Goal: Task Accomplishment & Management: Manage account settings

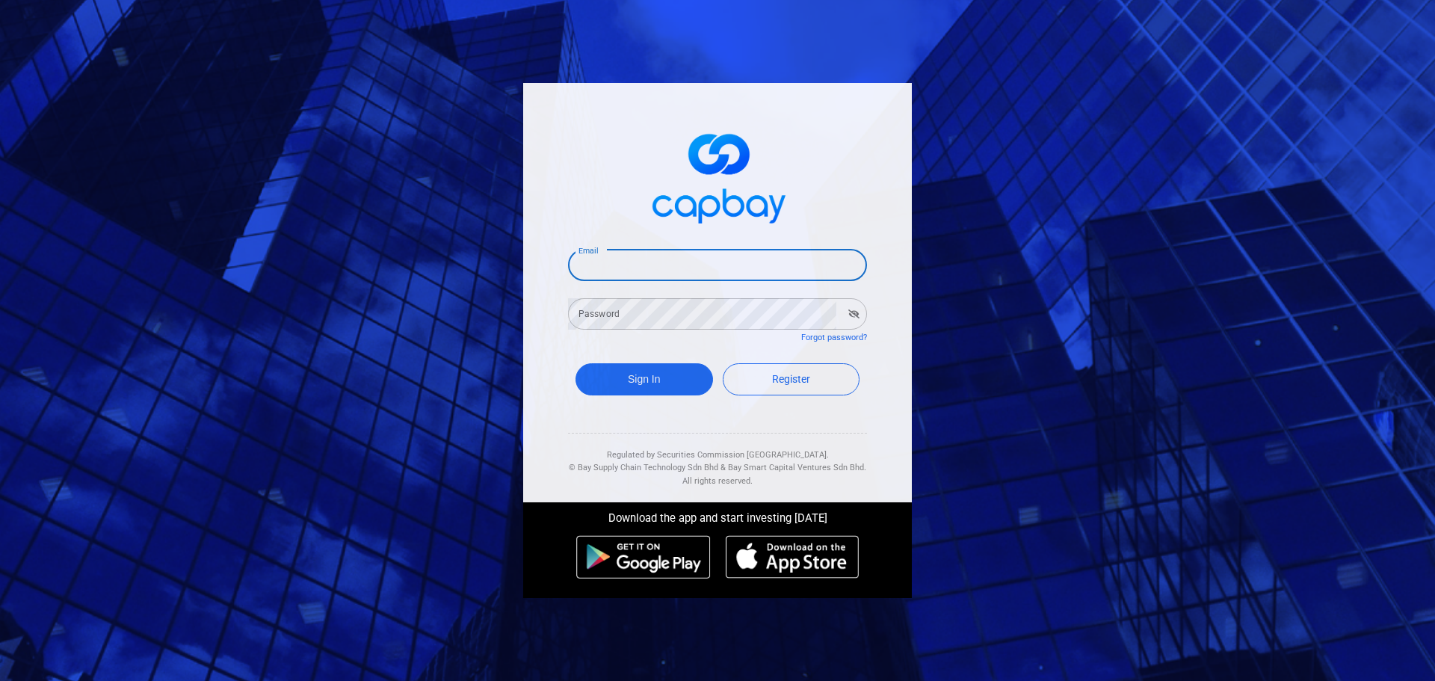
type input "yck0131@hotmail.com"
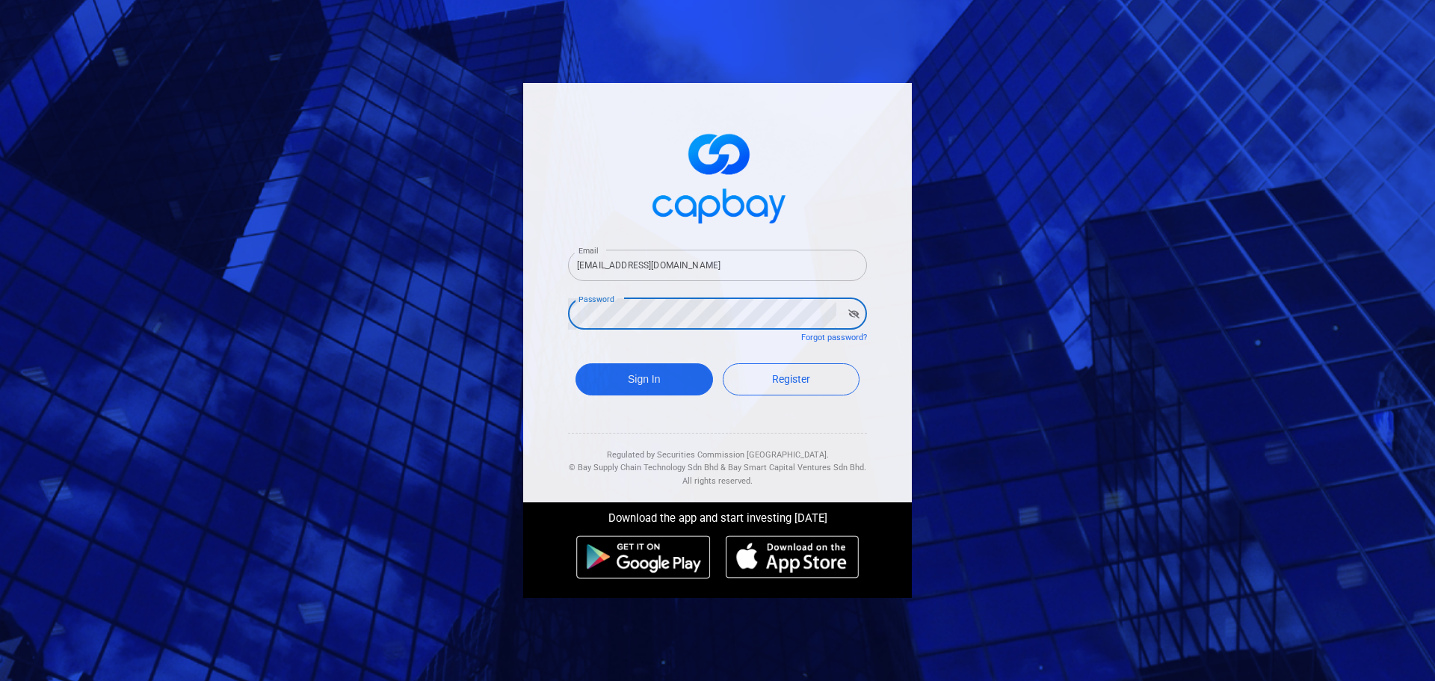
click at [576, 363] on button "Sign In" at bounding box center [645, 379] width 138 height 32
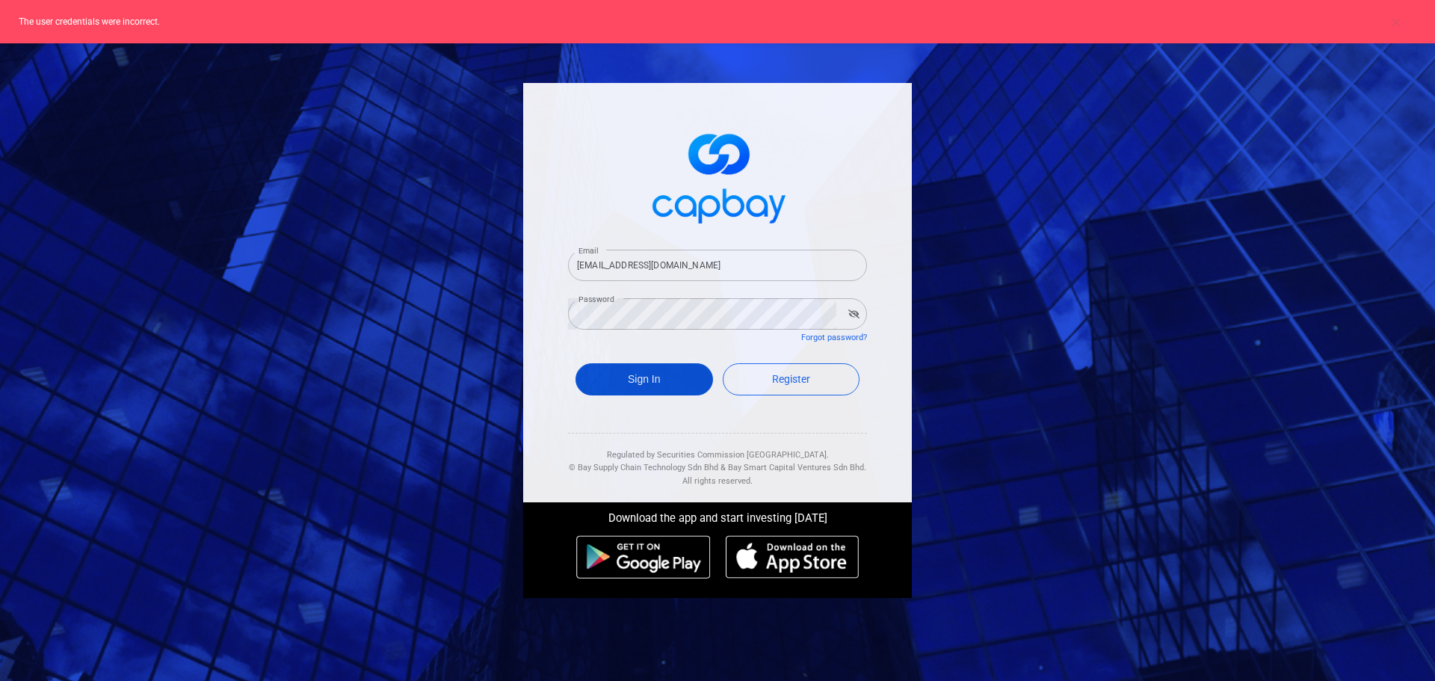
click at [648, 386] on button "Sign In" at bounding box center [645, 379] width 138 height 32
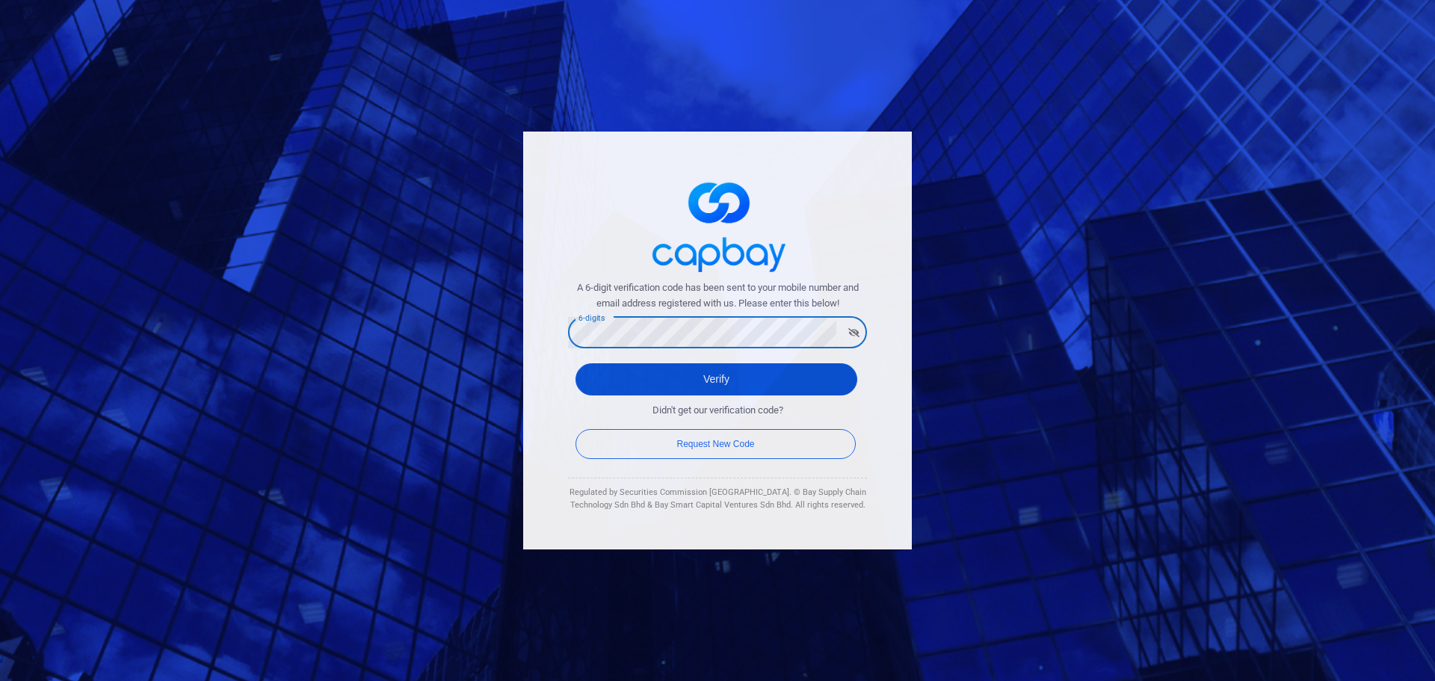
click at [701, 391] on button "Verify" at bounding box center [717, 379] width 282 height 32
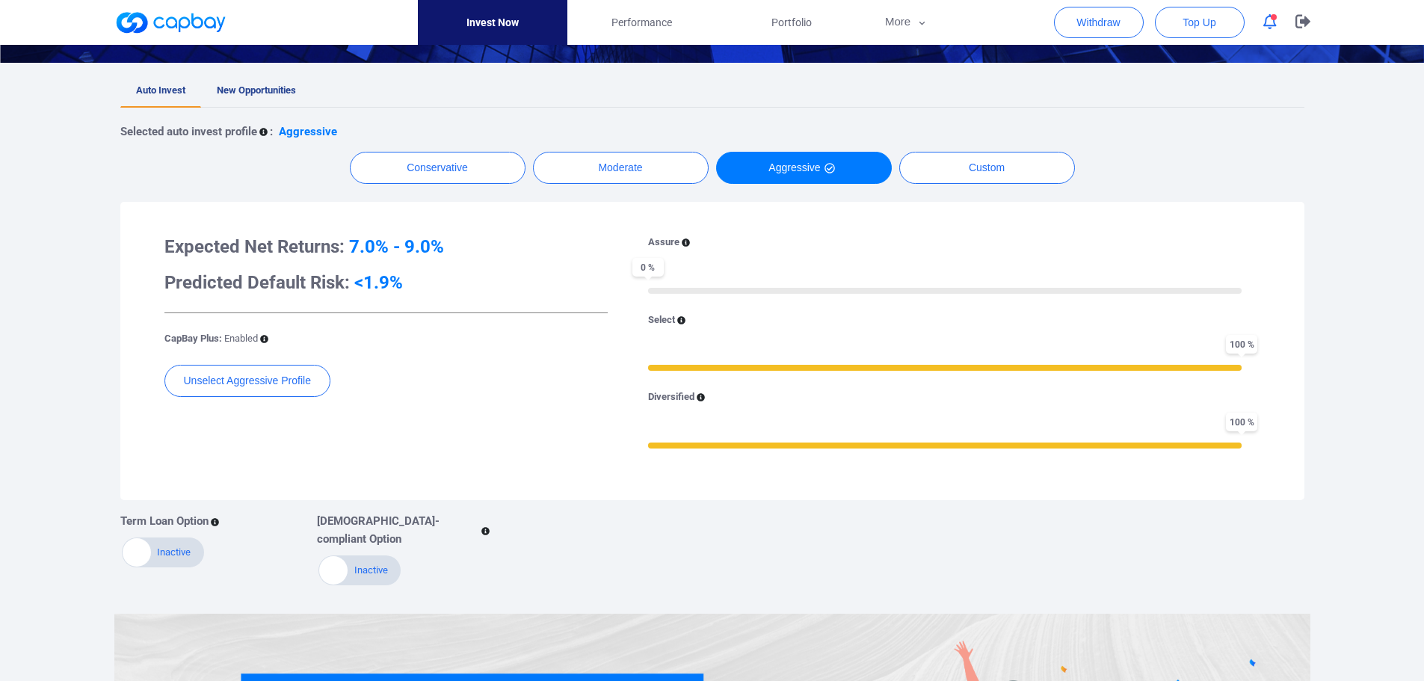
scroll to position [299, 0]
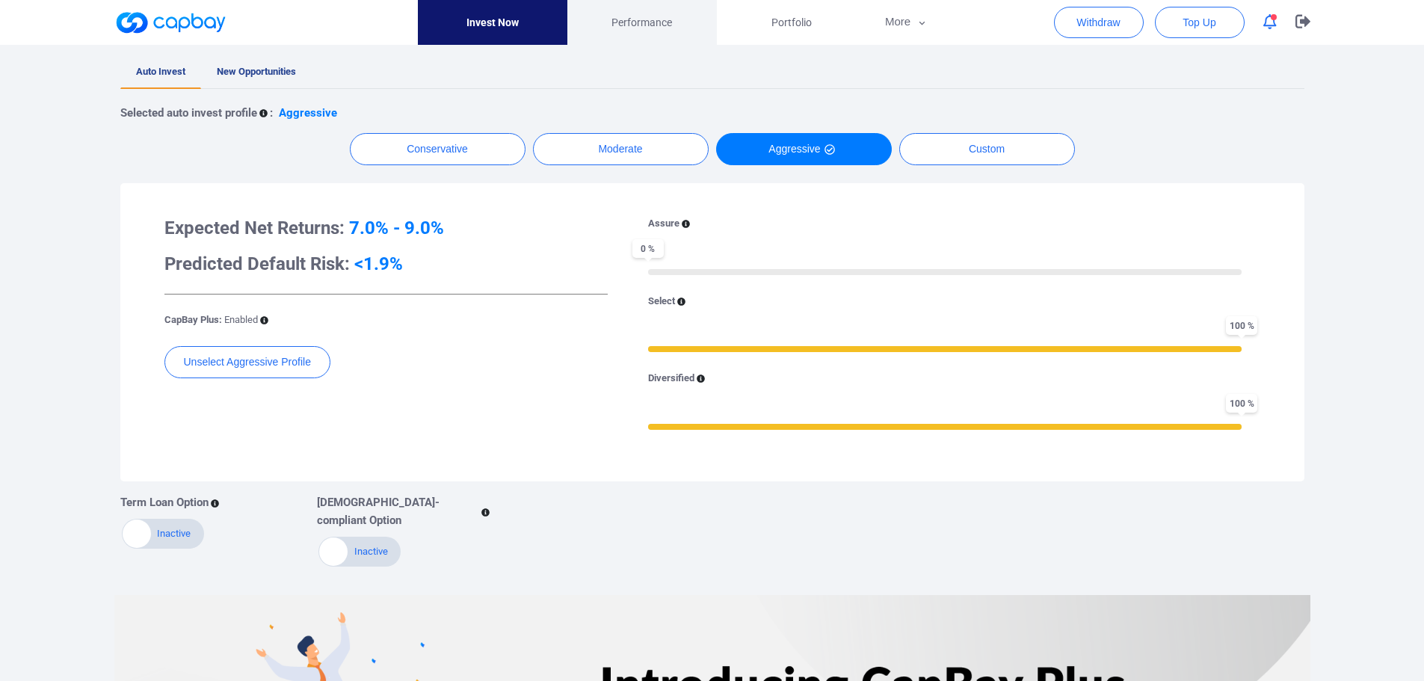
click at [638, 28] on span "Performance" at bounding box center [641, 22] width 61 height 16
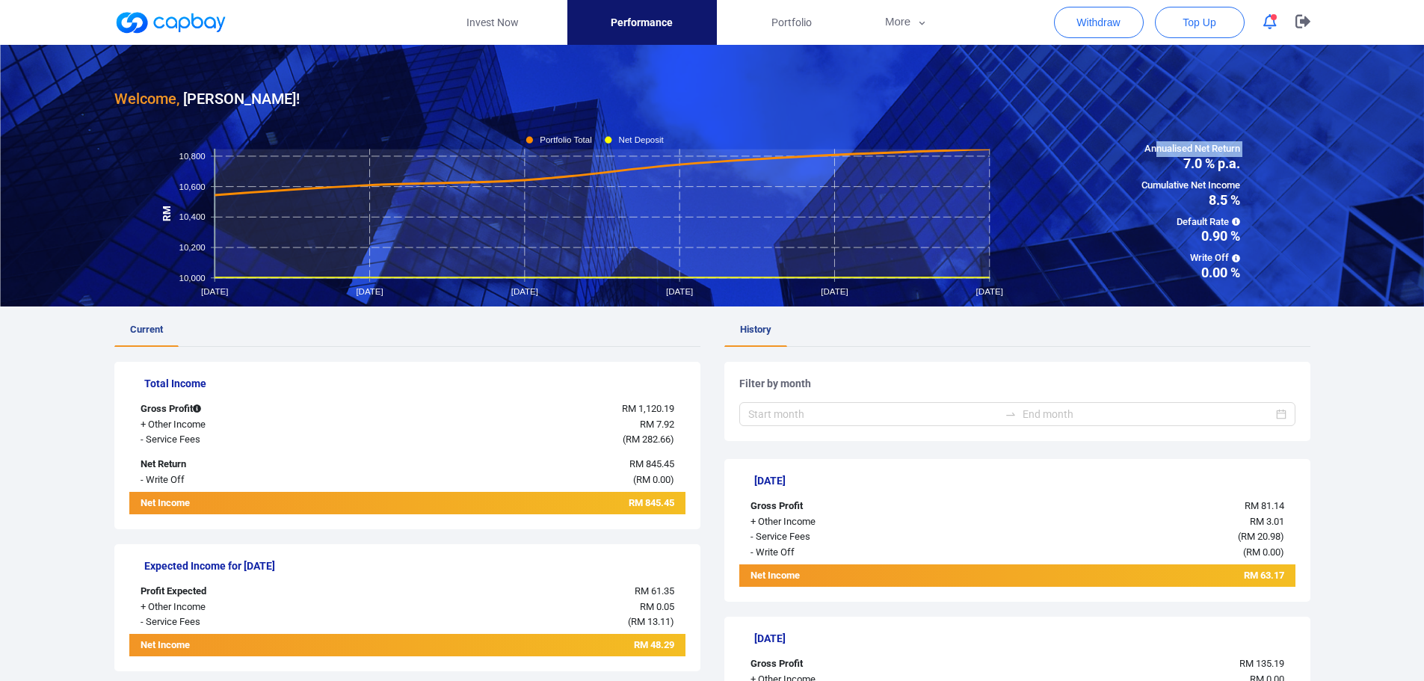
drag, startPoint x: 1177, startPoint y: 150, endPoint x: 1182, endPoint y: 163, distance: 13.5
click at [1181, 163] on div "Annualised Net Return 7.0 % p.a. Cumulative Net Income 8.5 % Default Rate 0.90 …" at bounding box center [1190, 210] width 239 height 138
click at [1182, 163] on span "7.0 % p.a." at bounding box center [1190, 163] width 99 height 13
click at [1229, 227] on span "Default Rate" at bounding box center [1190, 223] width 99 height 16
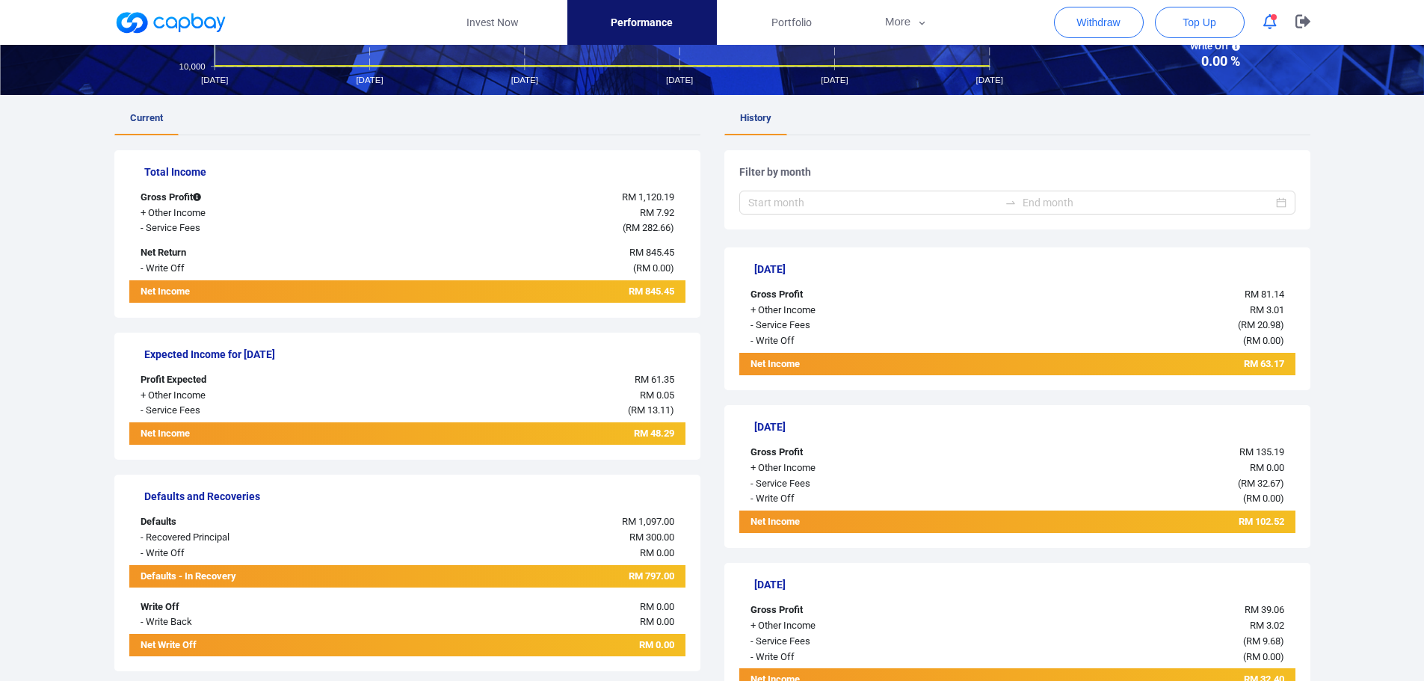
scroll to position [224, 0]
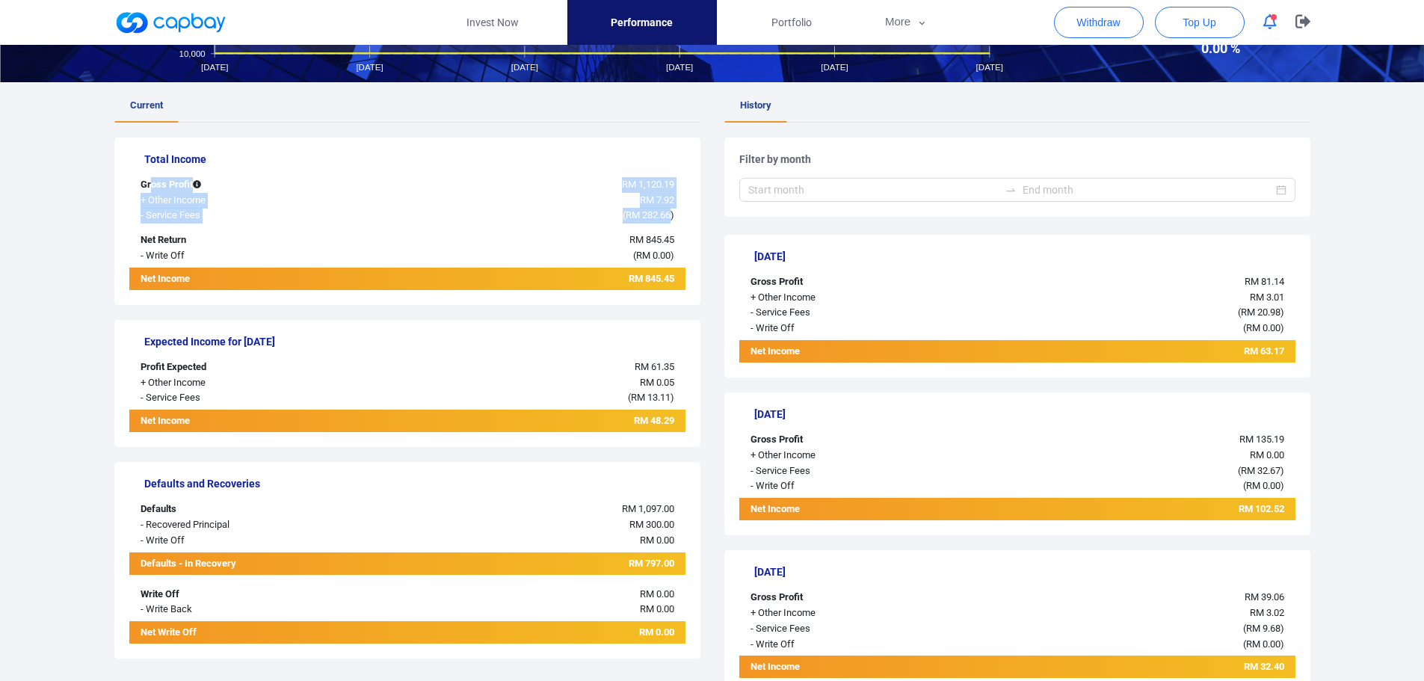
drag, startPoint x: 152, startPoint y: 188, endPoint x: 668, endPoint y: 208, distance: 516.8
click at [668, 208] on div "Total Income Gross Profit RM 1,120.19 + Other Income RM 7.92 - Service Fees ( R…" at bounding box center [407, 221] width 586 height 167
click at [668, 208] on div "( RM 282.66 )" at bounding box center [523, 216] width 324 height 16
drag, startPoint x: 674, startPoint y: 193, endPoint x: 697, endPoint y: 245, distance: 56.9
click at [697, 245] on div "Total Income Gross Profit RM 1,120.19 + Other Income RM 7.92 - Service Fees ( R…" at bounding box center [407, 221] width 586 height 167
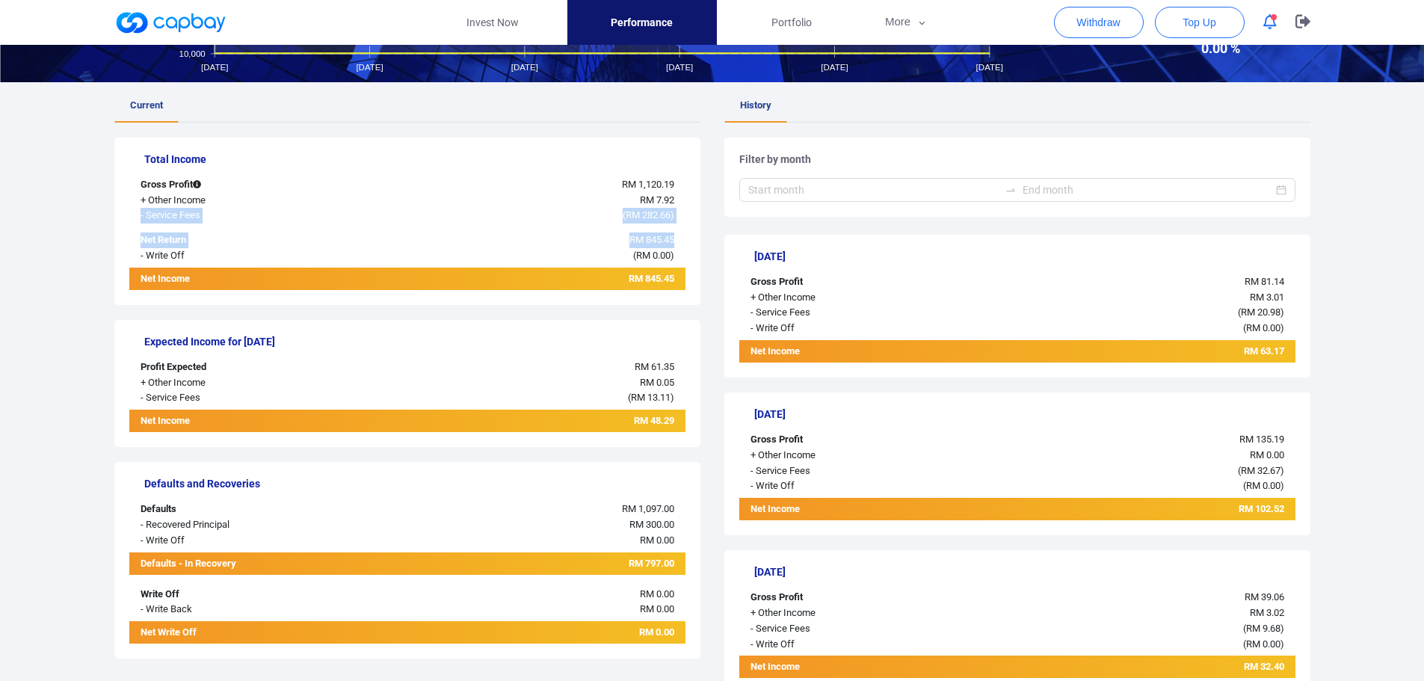
click at [697, 245] on div "Total Income Gross Profit RM 1,120.19 + Other Income RM 7.92 - Service Fees ( R…" at bounding box center [407, 221] width 586 height 167
drag, startPoint x: 693, startPoint y: 245, endPoint x: 581, endPoint y: 241, distance: 112.2
click at [581, 241] on div "Total Income Gross Profit RM 1,120.19 + Other Income RM 7.92 - Service Fees ( R…" at bounding box center [407, 221] width 586 height 167
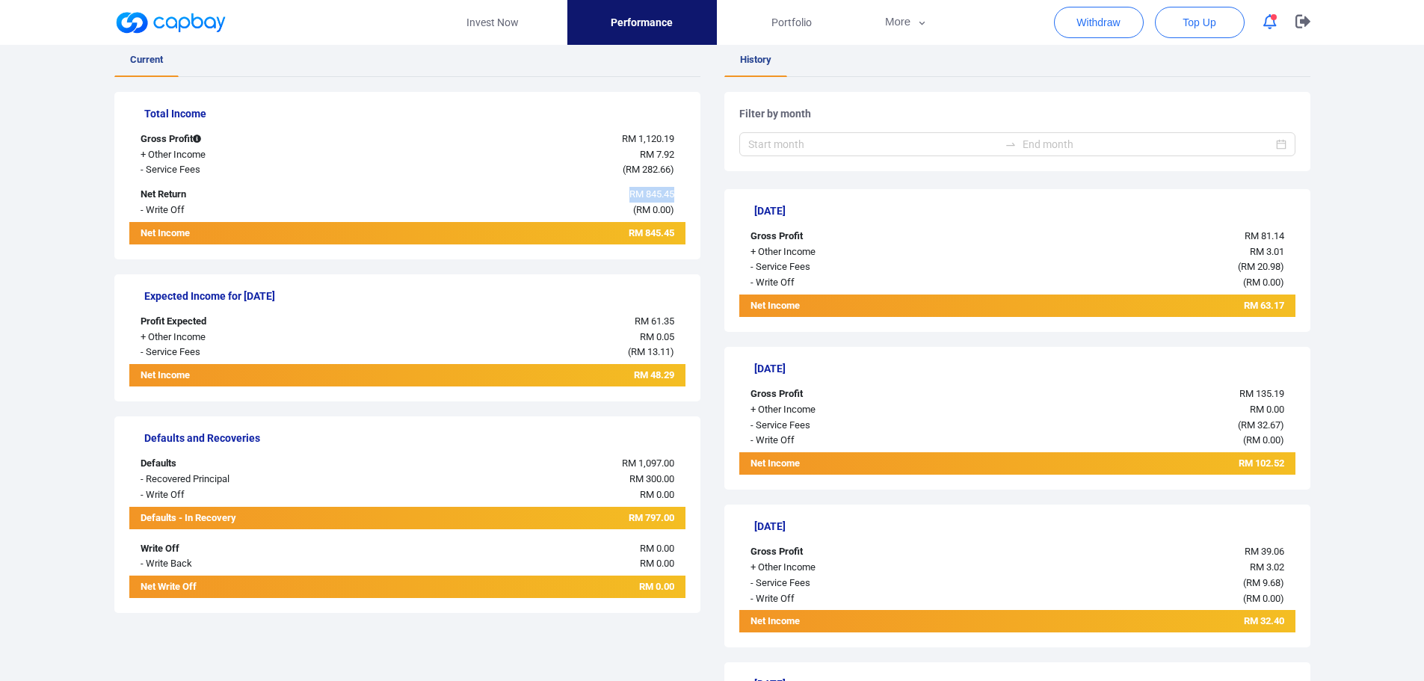
scroll to position [299, 0]
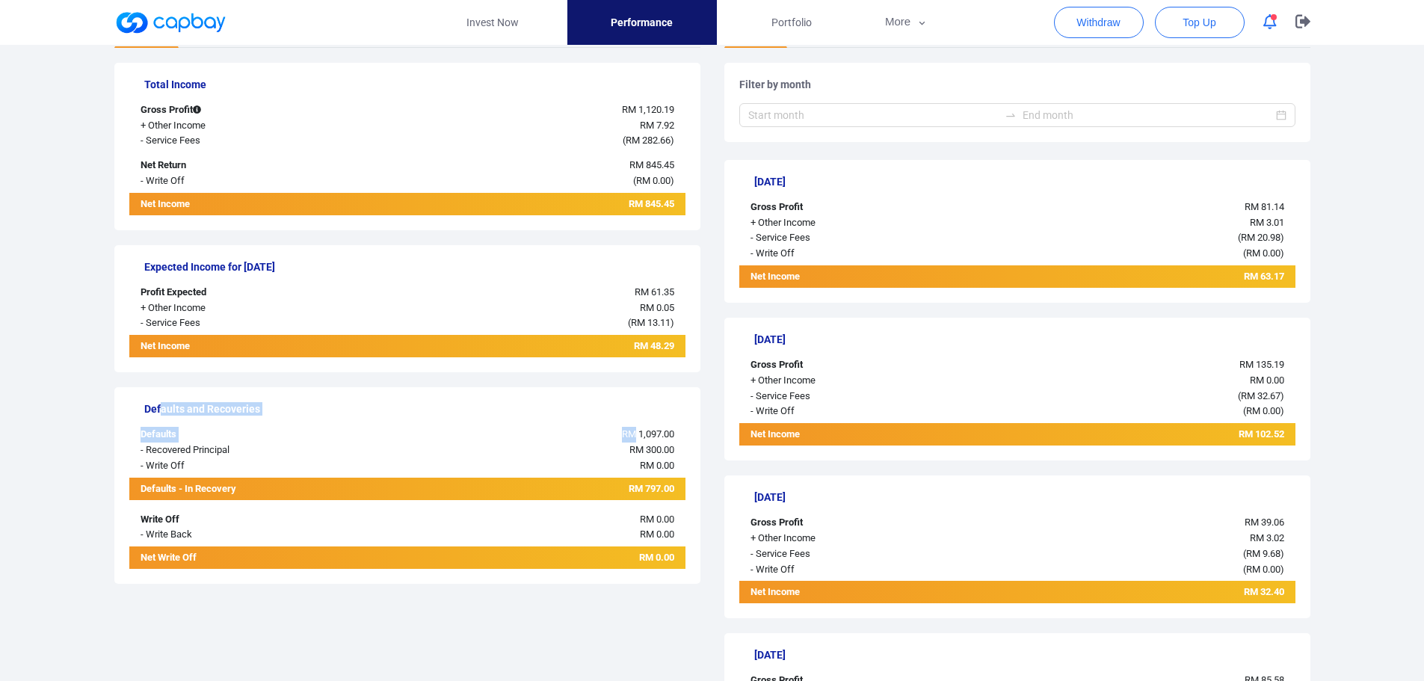
drag, startPoint x: 160, startPoint y: 401, endPoint x: 635, endPoint y: 420, distance: 475.7
click at [635, 420] on div "Defaults and Recoveries Defaults RM 1,097.00 - Recovered Principal RM 300.00 - …" at bounding box center [407, 485] width 586 height 197
click at [542, 442] on div "RM 300.00" at bounding box center [523, 450] width 324 height 16
drag, startPoint x: 143, startPoint y: 431, endPoint x: 676, endPoint y: 504, distance: 538.7
click at [676, 504] on div "Defaults and Recoveries Defaults RM 1,097.00 - Recovered Principal RM 300.00 - …" at bounding box center [407, 485] width 586 height 197
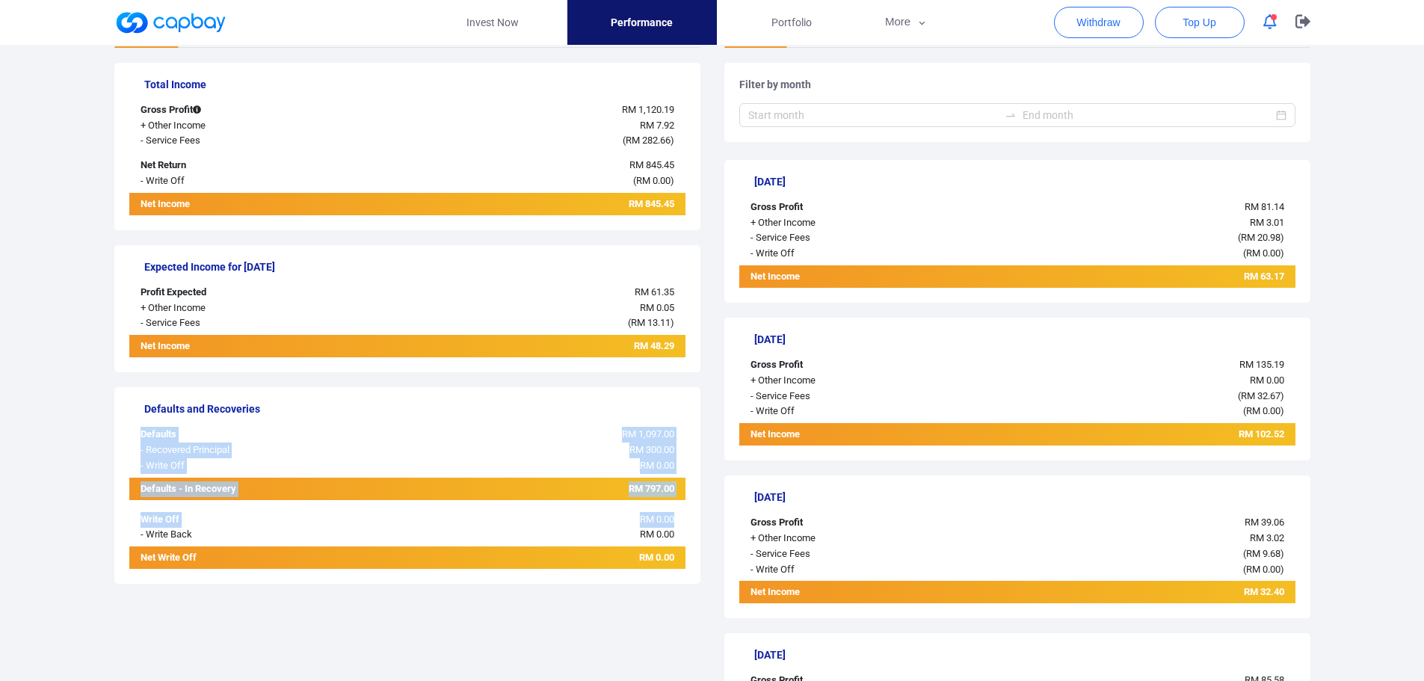
click at [154, 495] on div "Defaults - In Recovery" at bounding box center [245, 489] width 232 height 22
drag, startPoint x: 128, startPoint y: 489, endPoint x: 268, endPoint y: 490, distance: 139.8
click at [268, 490] on div "Defaults and Recoveries Defaults RM 1,097.00 - Recovered Principal RM 300.00 - …" at bounding box center [407, 485] width 586 height 197
drag, startPoint x: 607, startPoint y: 493, endPoint x: 669, endPoint y: 492, distance: 62.0
click at [668, 492] on div "RM 797.00" at bounding box center [523, 489] width 324 height 22
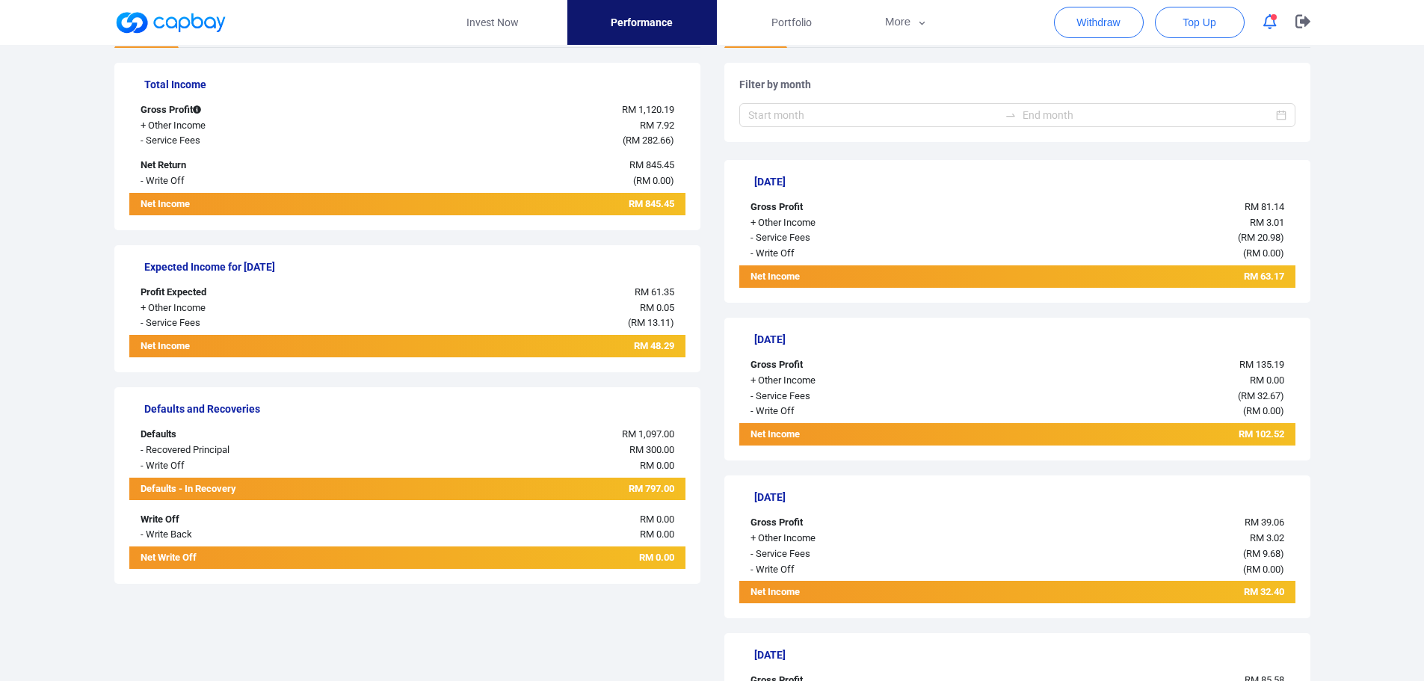
click at [673, 492] on span "RM 797.00" at bounding box center [652, 488] width 46 height 11
drag, startPoint x: 660, startPoint y: 493, endPoint x: 611, endPoint y: 493, distance: 49.3
click at [611, 493] on div "RM 797.00" at bounding box center [523, 489] width 324 height 22
click at [597, 489] on div "RM 797.00" at bounding box center [523, 489] width 324 height 22
drag, startPoint x: 689, startPoint y: 486, endPoint x: 625, endPoint y: 490, distance: 64.4
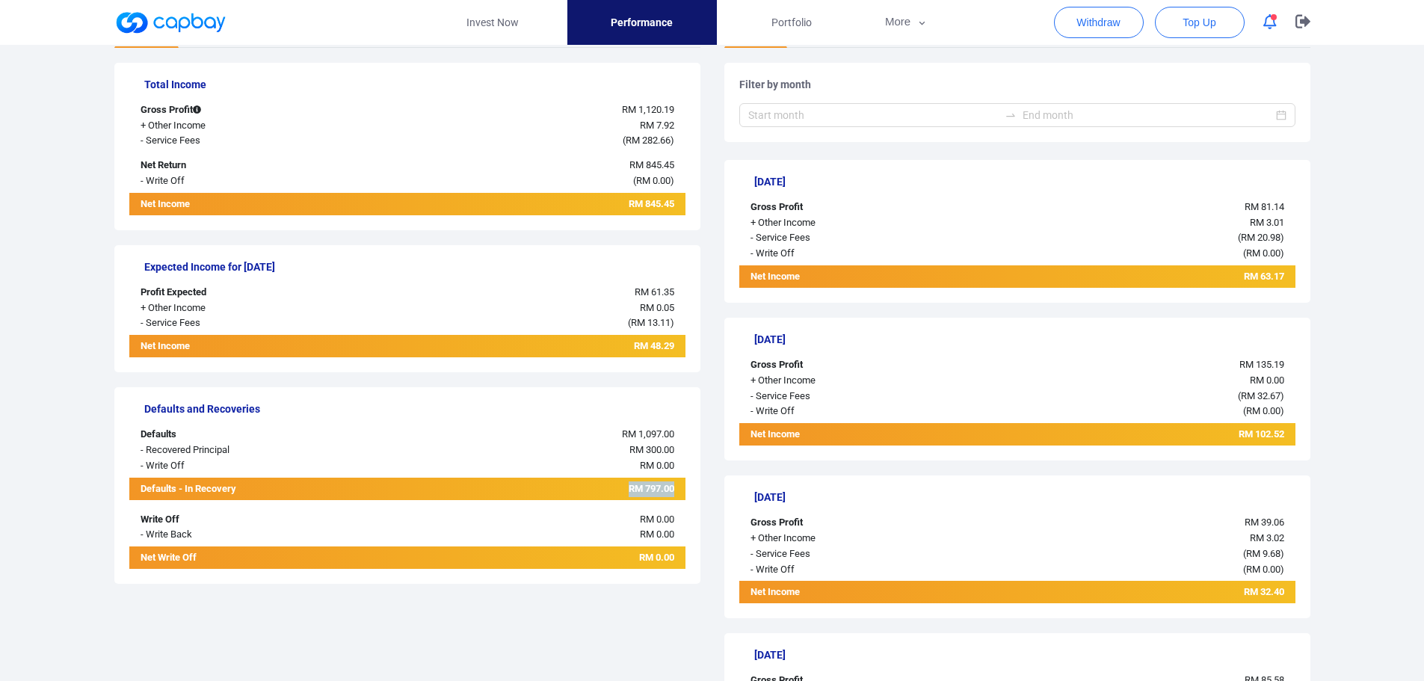
click at [625, 490] on div "RM 797.00" at bounding box center [523, 489] width 324 height 22
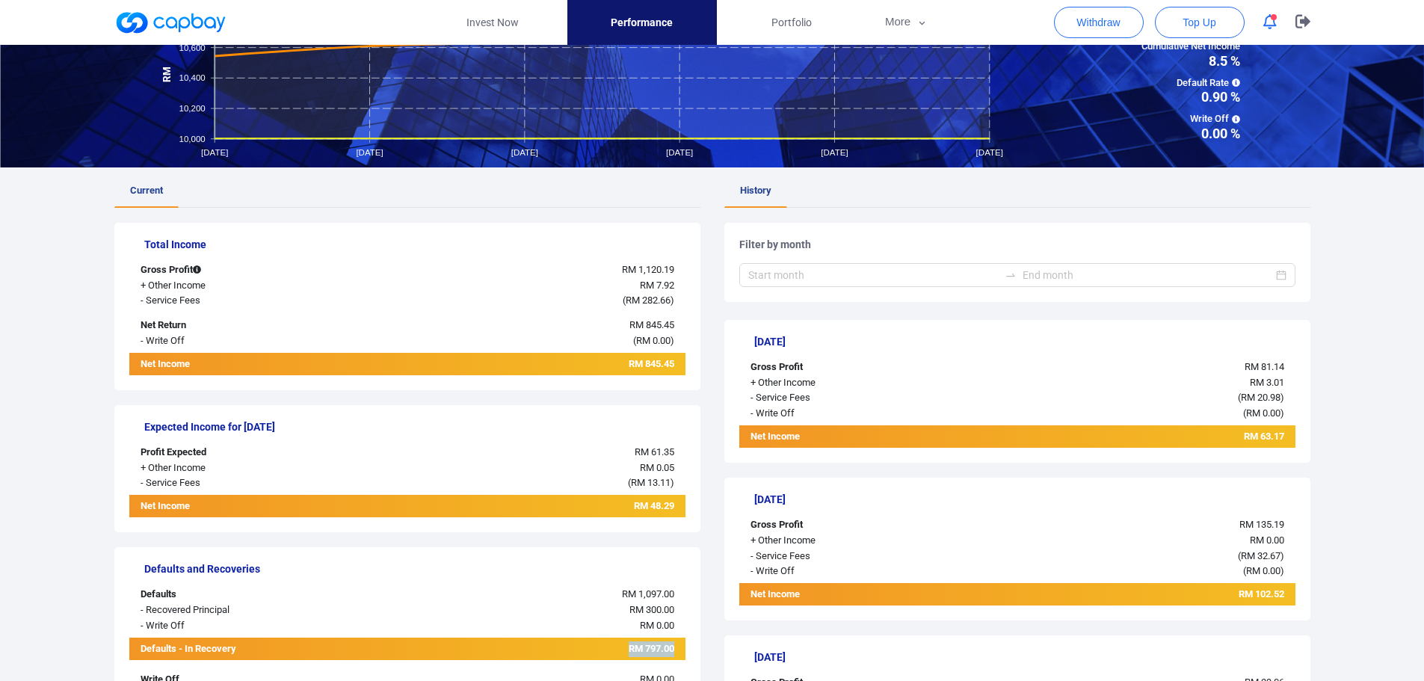
scroll to position [0, 0]
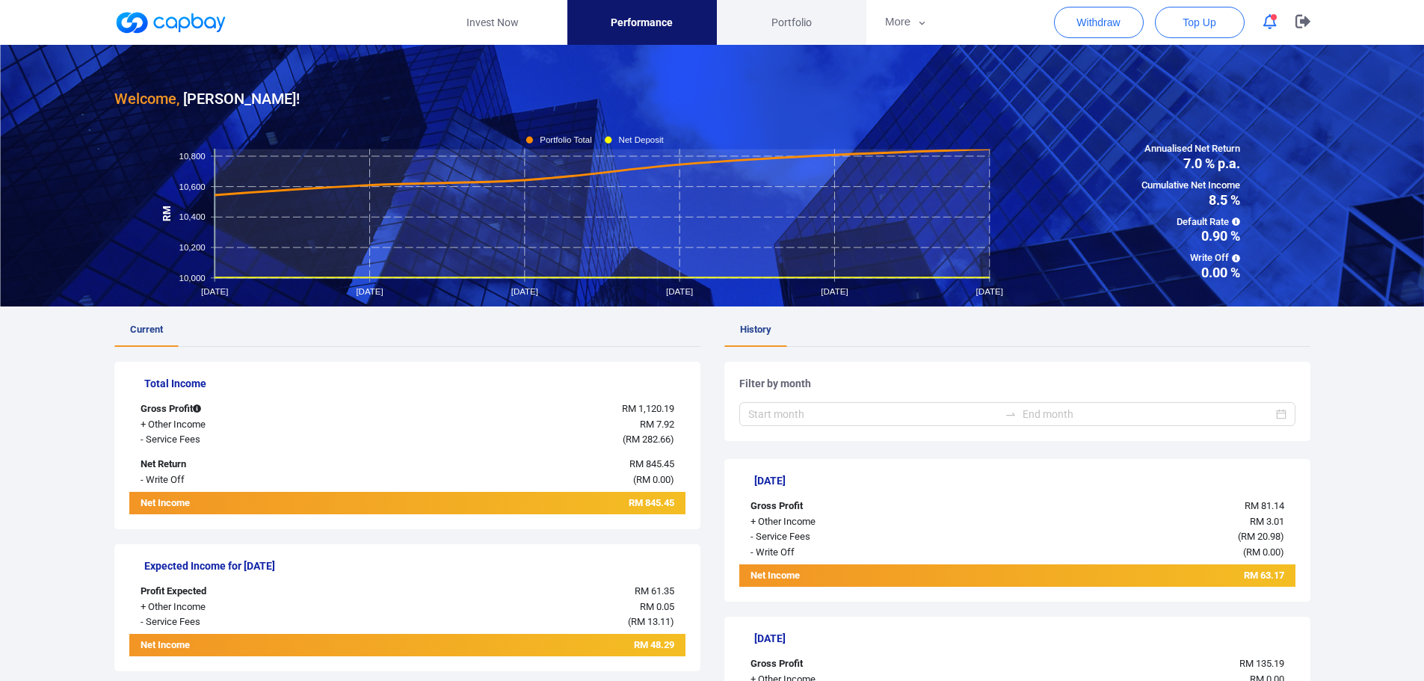
click at [791, 23] on span "Portfolio" at bounding box center [791, 22] width 40 height 16
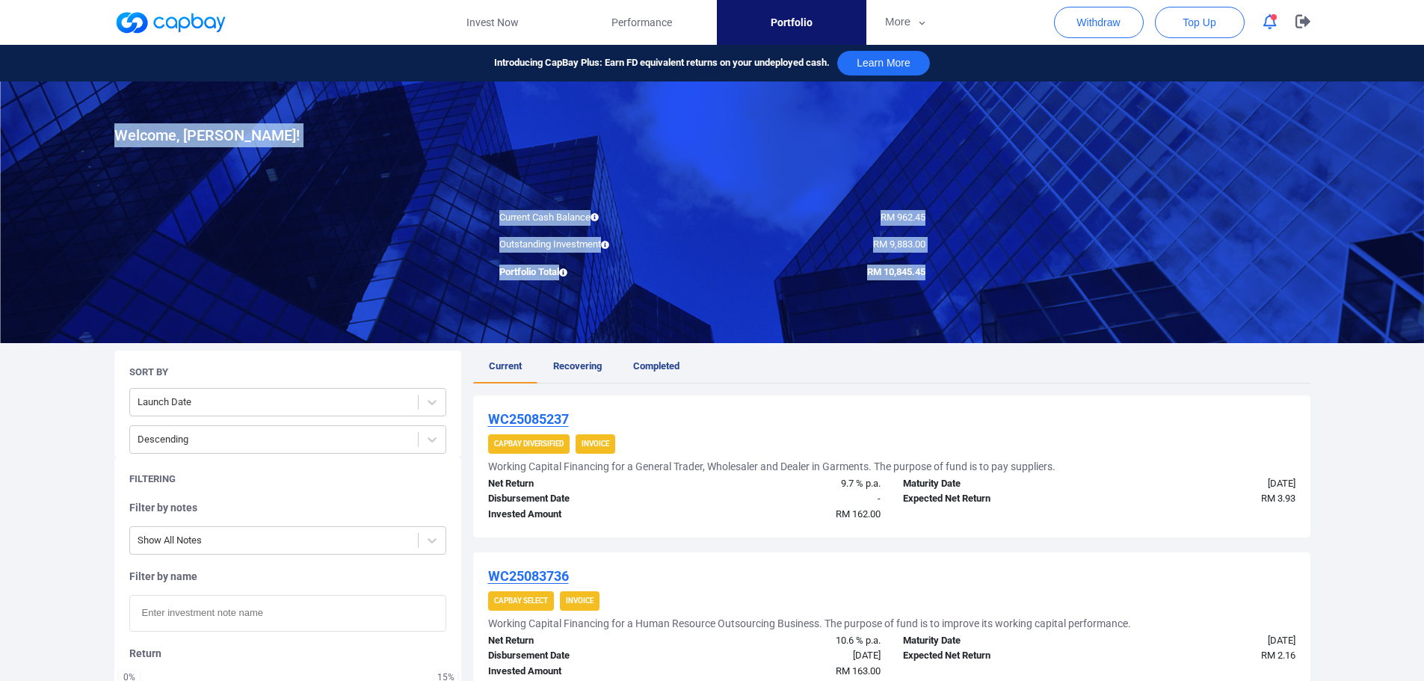
drag, startPoint x: 858, startPoint y: 267, endPoint x: 942, endPoint y: 272, distance: 83.9
click at [942, 272] on div at bounding box center [712, 212] width 1424 height 262
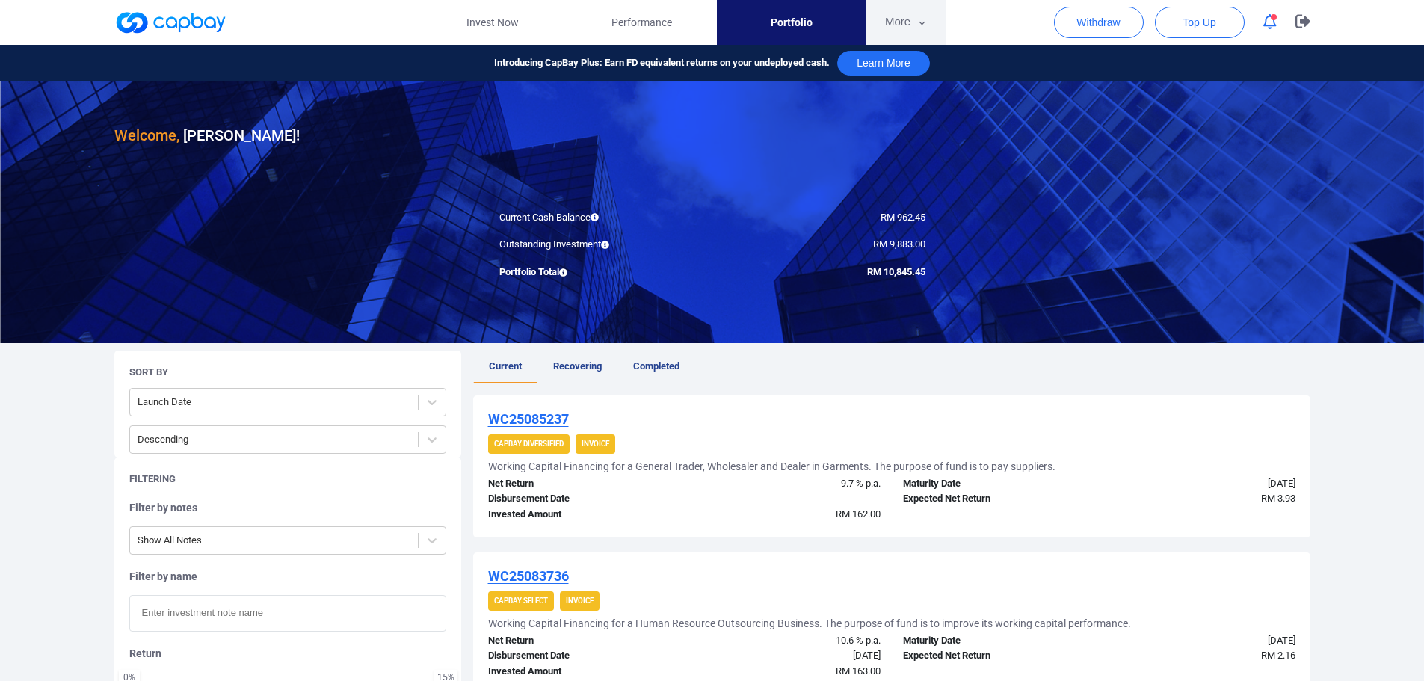
click at [907, 11] on button "More" at bounding box center [906, 22] width 80 height 45
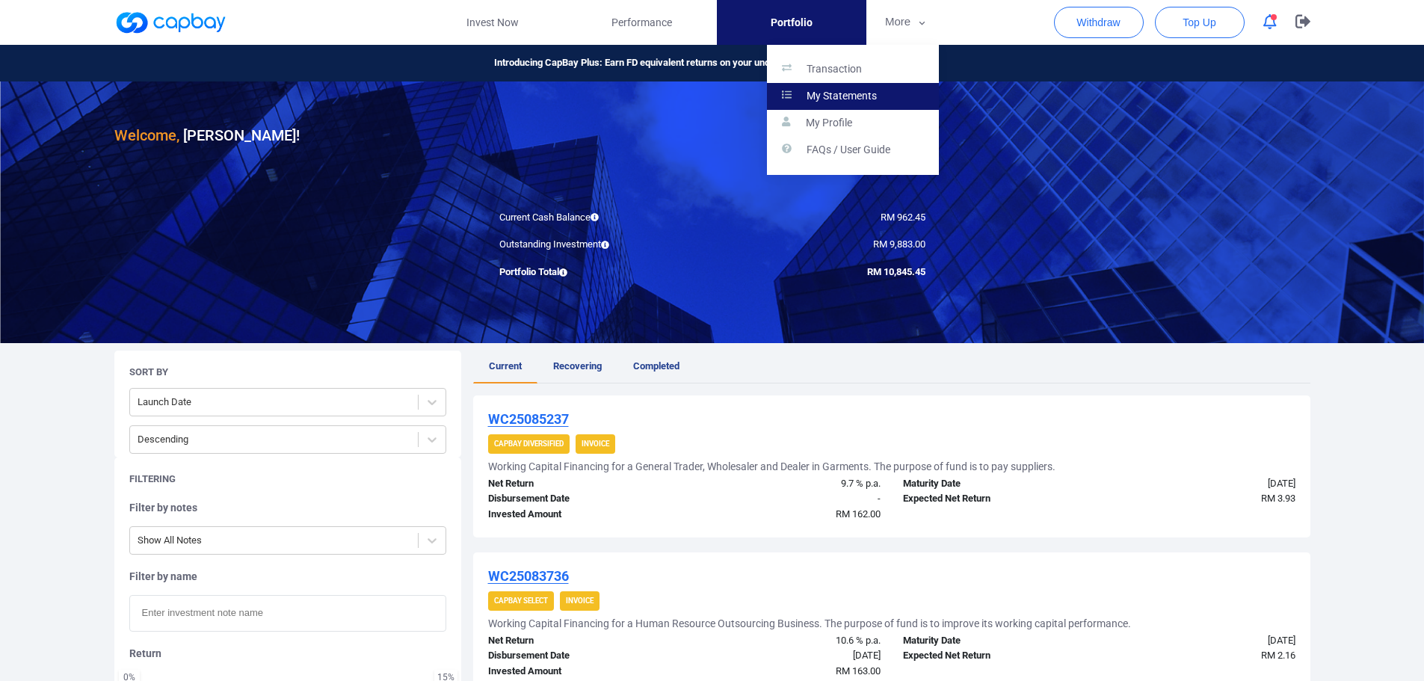
click at [875, 97] on p "My Statements" at bounding box center [841, 96] width 70 height 13
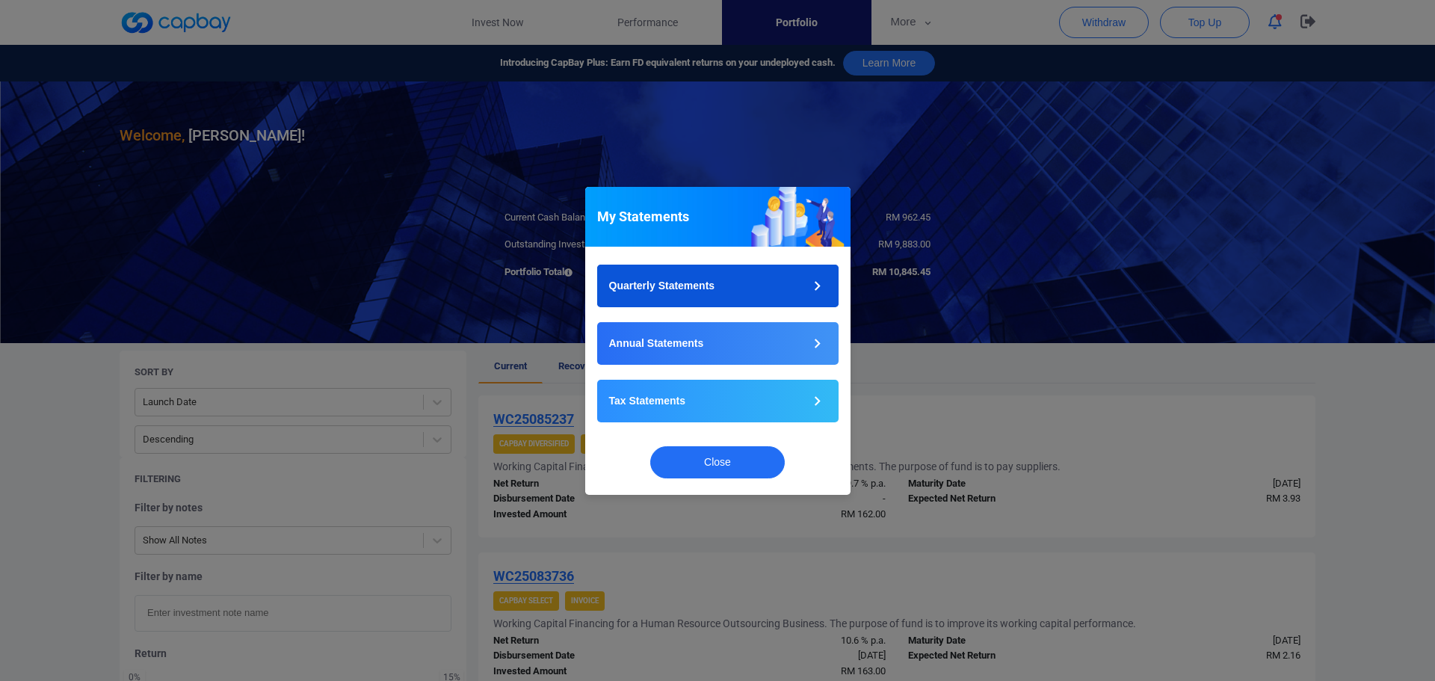
click at [796, 281] on button "Quarterly Statements" at bounding box center [717, 286] width 241 height 43
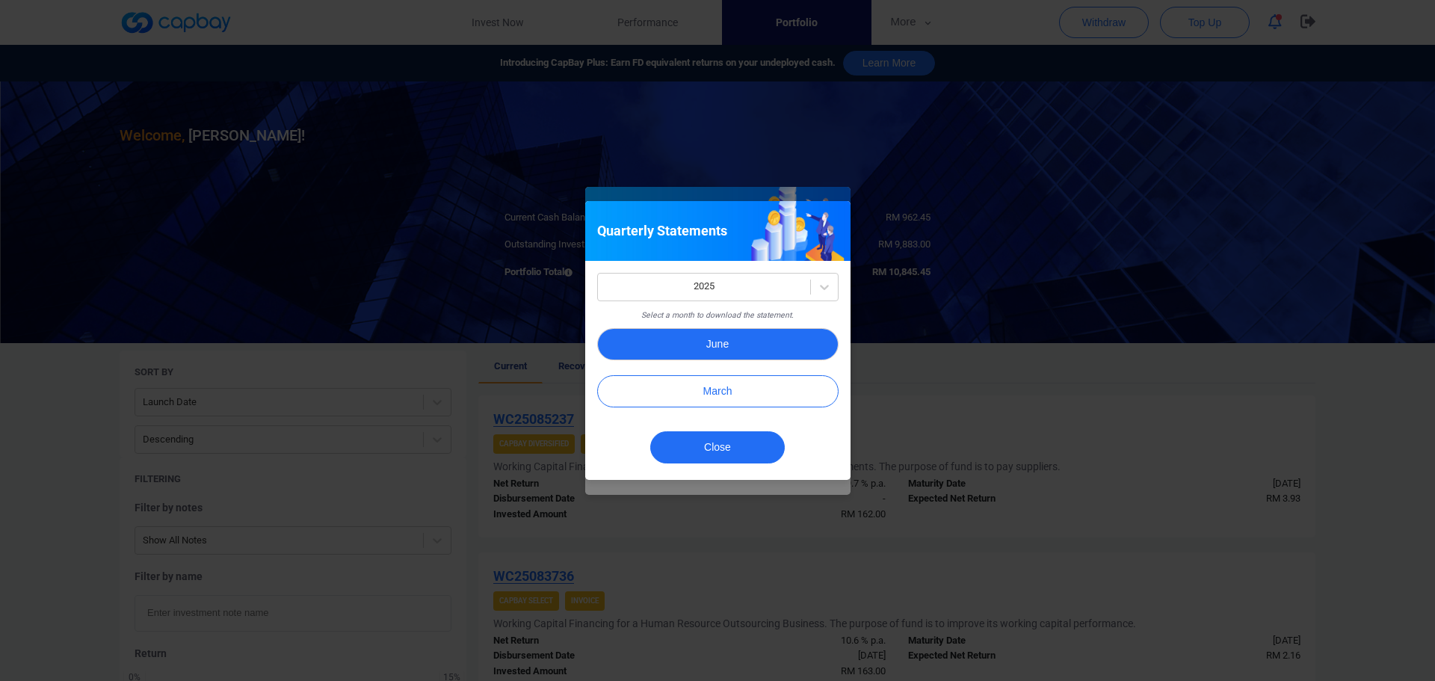
click at [761, 345] on button "June" at bounding box center [717, 344] width 241 height 32
click at [947, 239] on div "Quarterly Statements 2025 Select a month to download the statement. June March …" at bounding box center [717, 340] width 1435 height 681
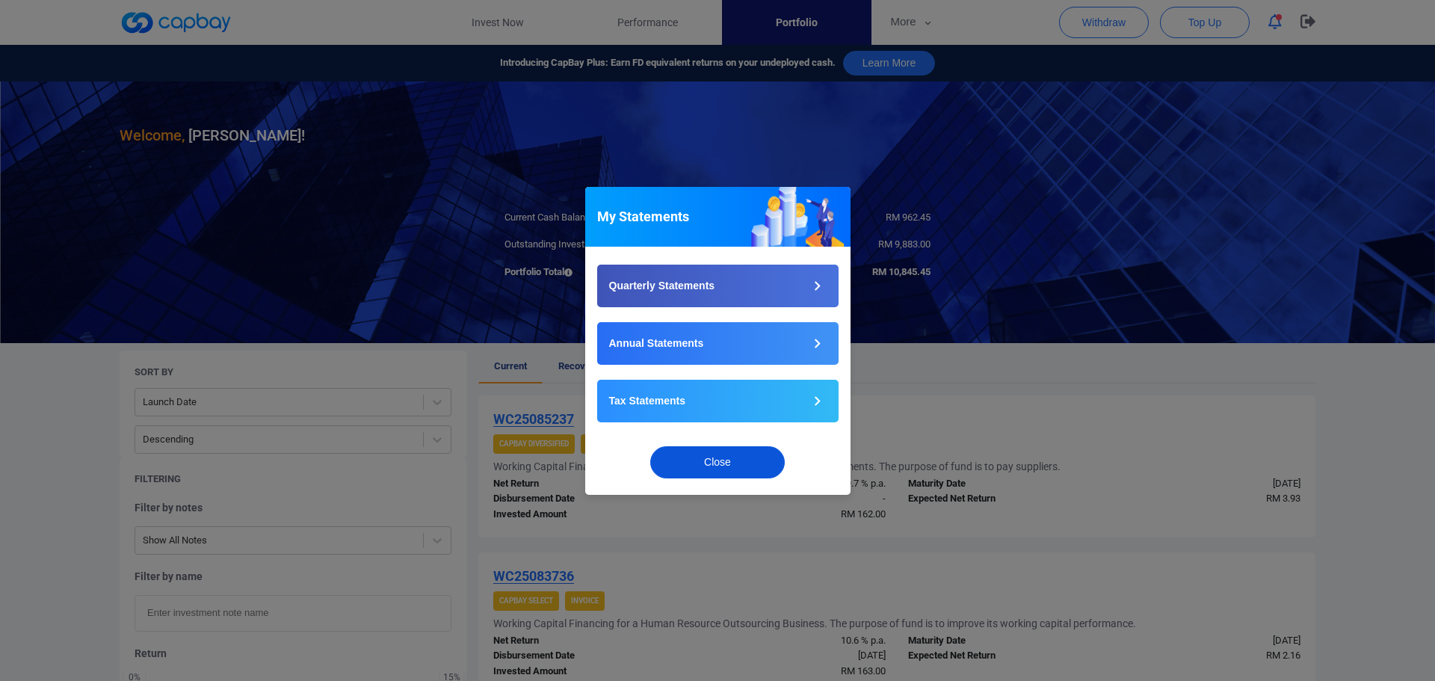
click at [732, 452] on button "Close" at bounding box center [717, 462] width 135 height 32
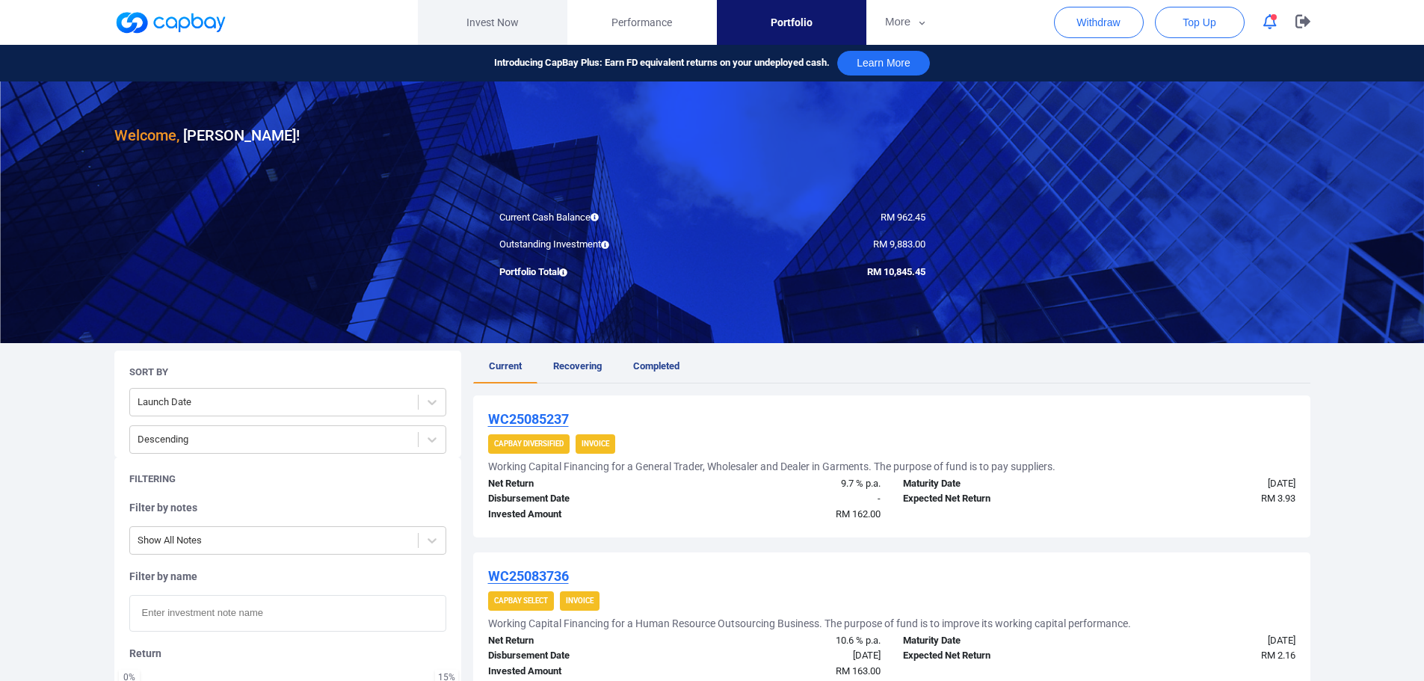
click at [474, 27] on link "Invest Now" at bounding box center [492, 22] width 149 height 45
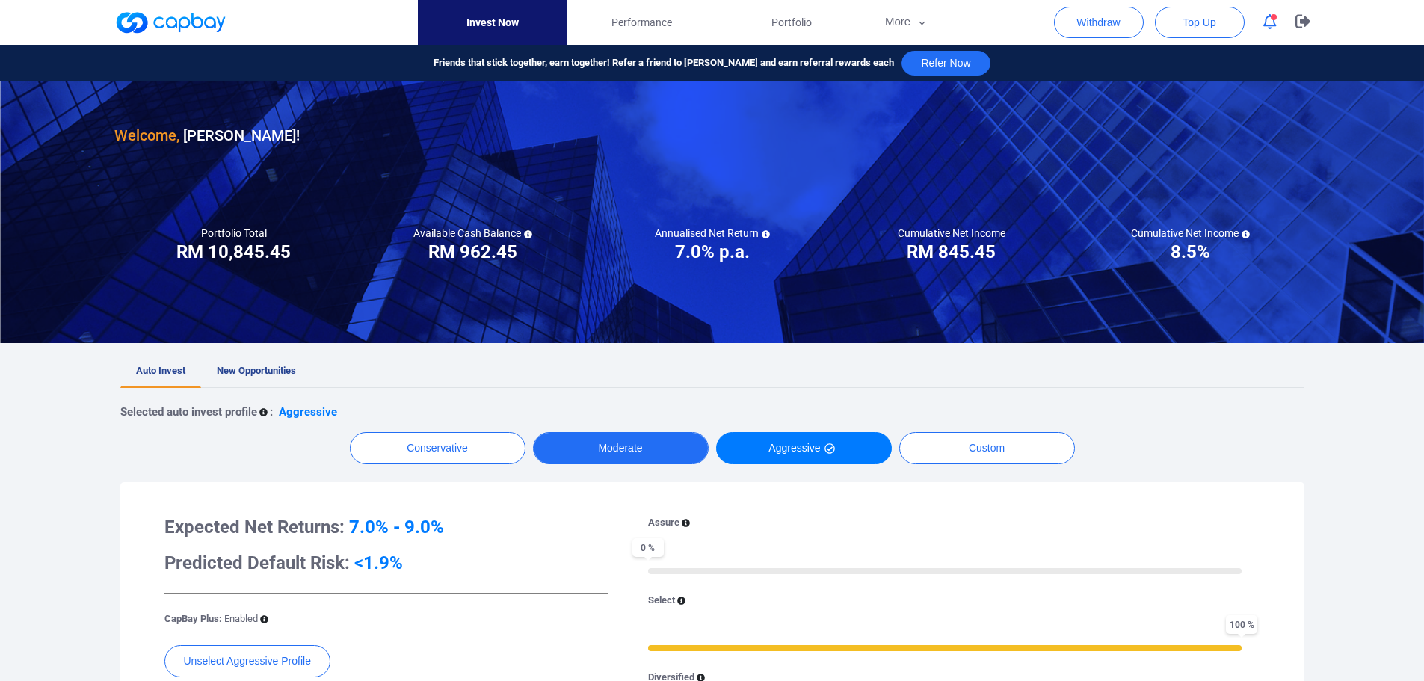
click at [573, 446] on button "Moderate" at bounding box center [621, 448] width 176 height 32
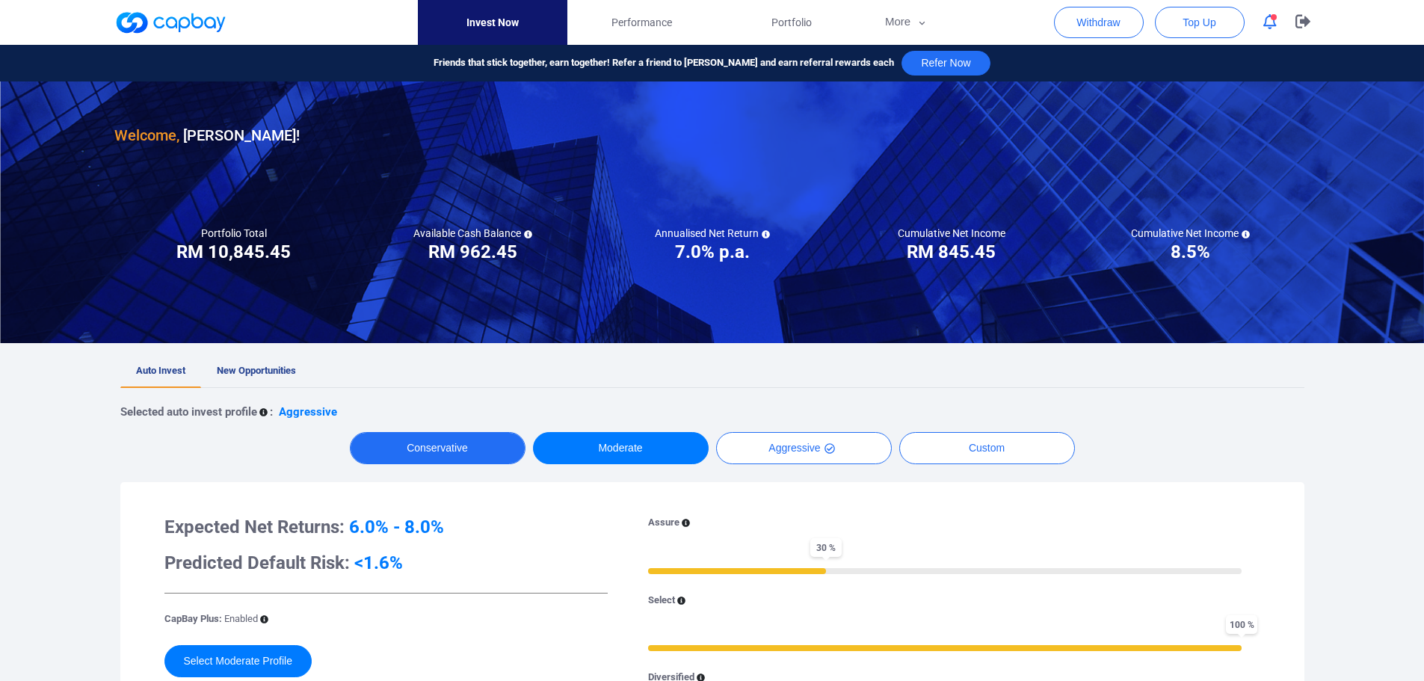
click at [394, 447] on button "Conservative" at bounding box center [438, 448] width 176 height 32
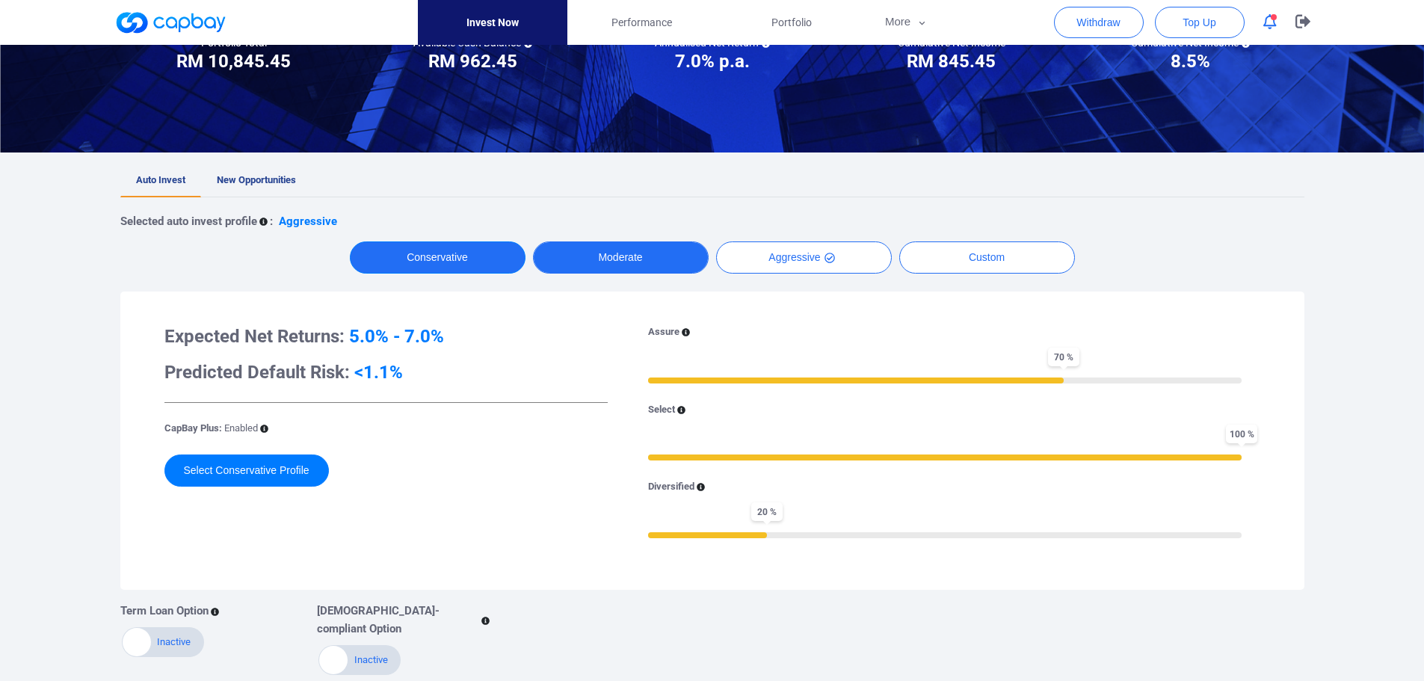
scroll to position [224, 0]
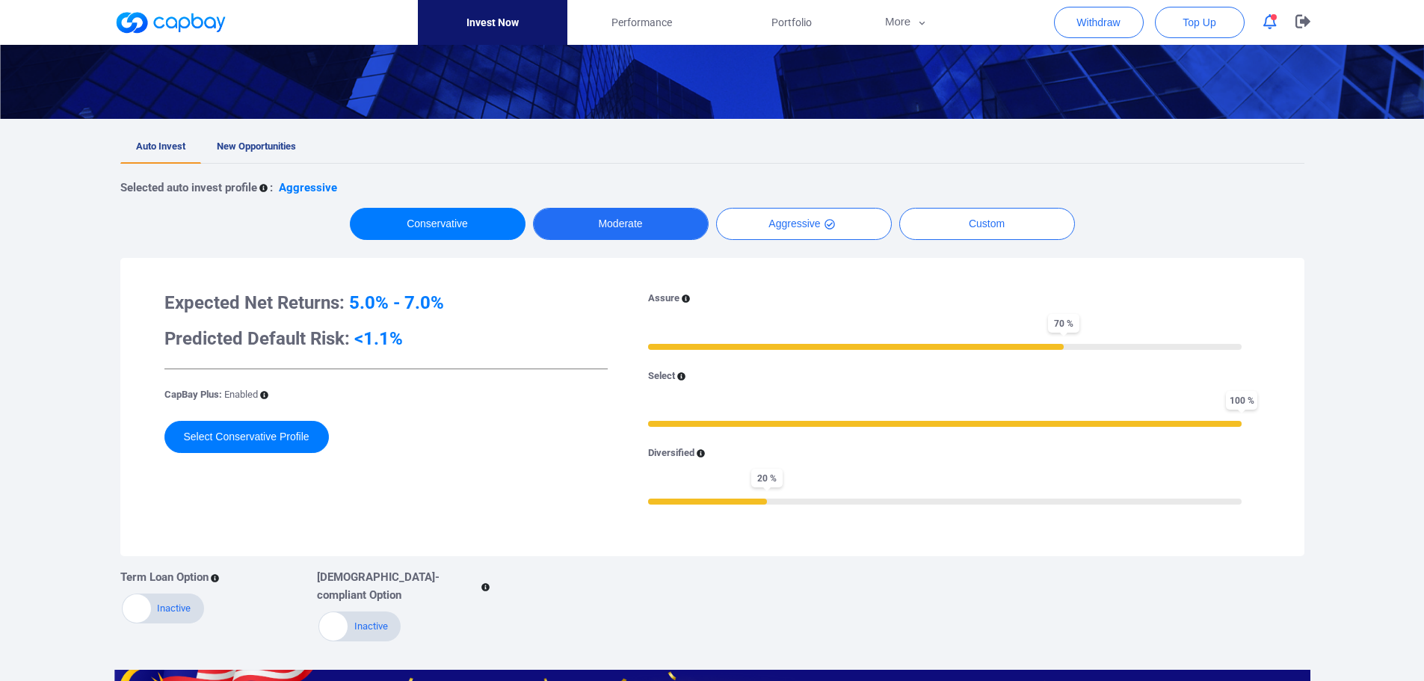
click at [601, 210] on button "Moderate" at bounding box center [621, 224] width 176 height 32
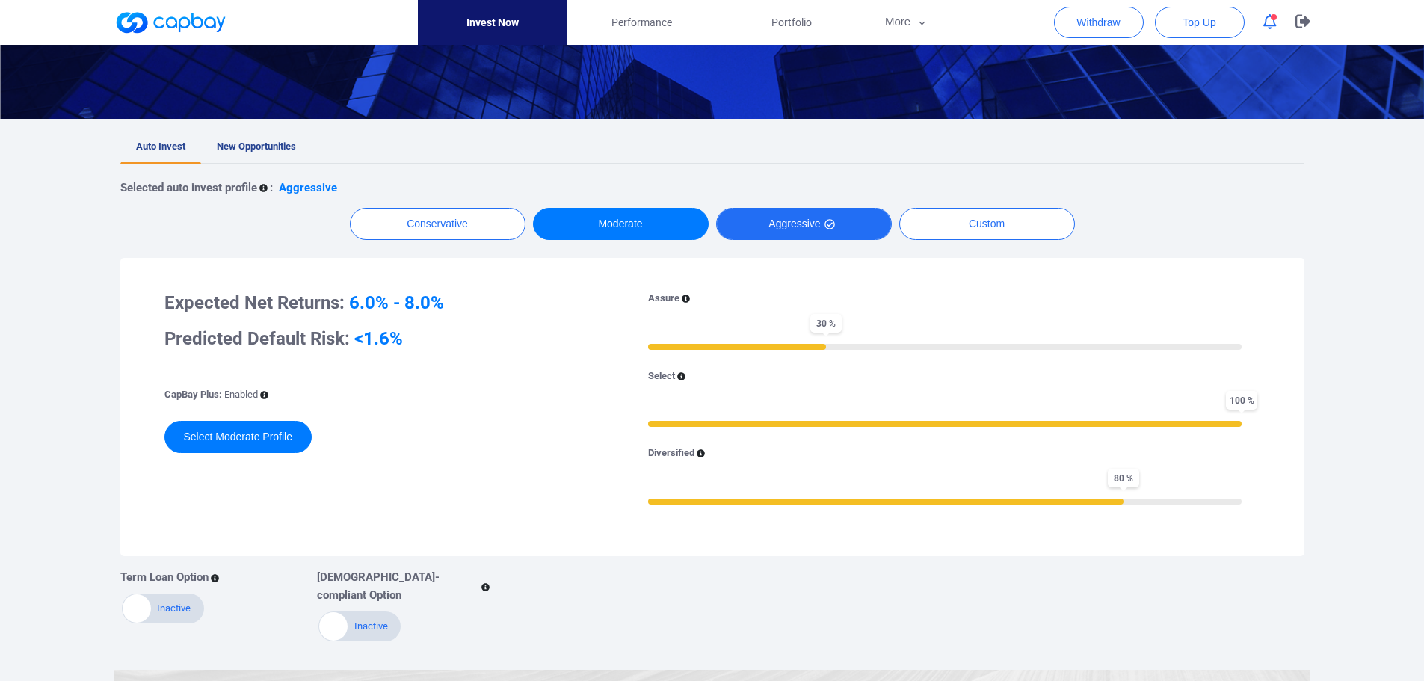
click at [839, 214] on button "Aggressive" at bounding box center [804, 224] width 176 height 32
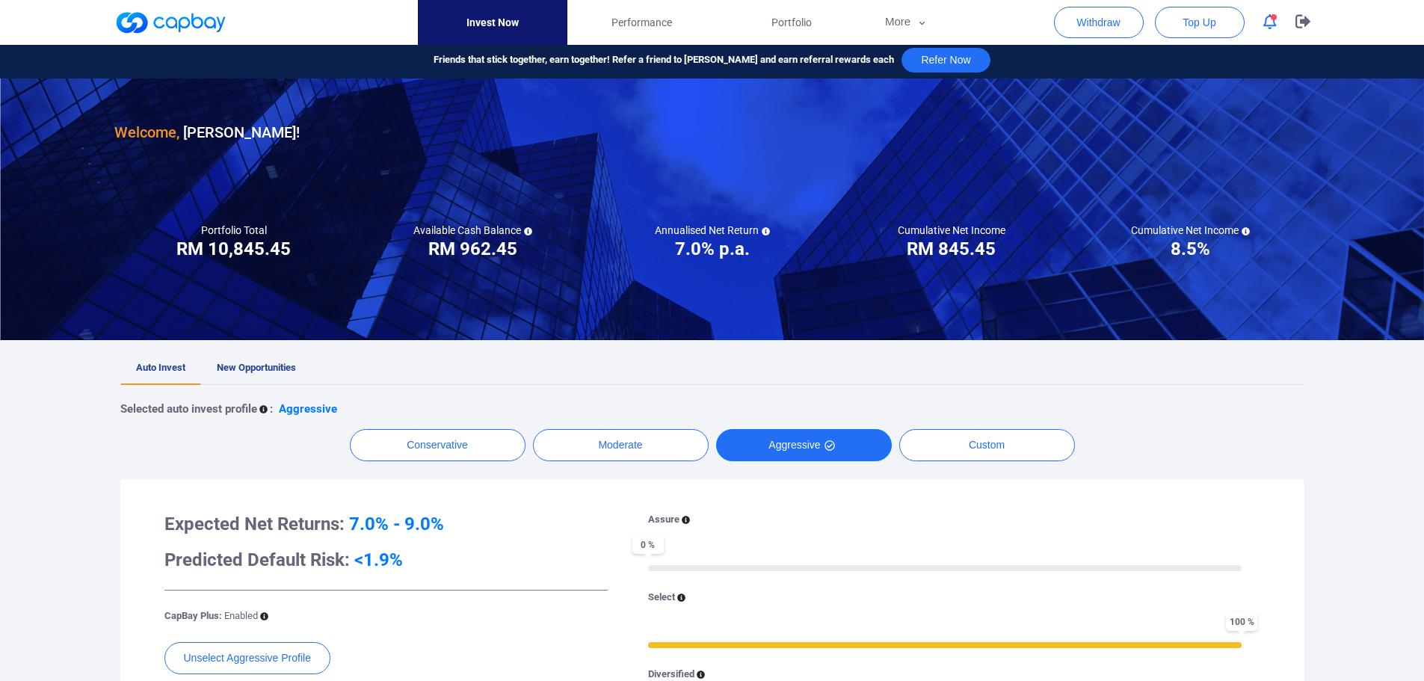
scroll to position [0, 0]
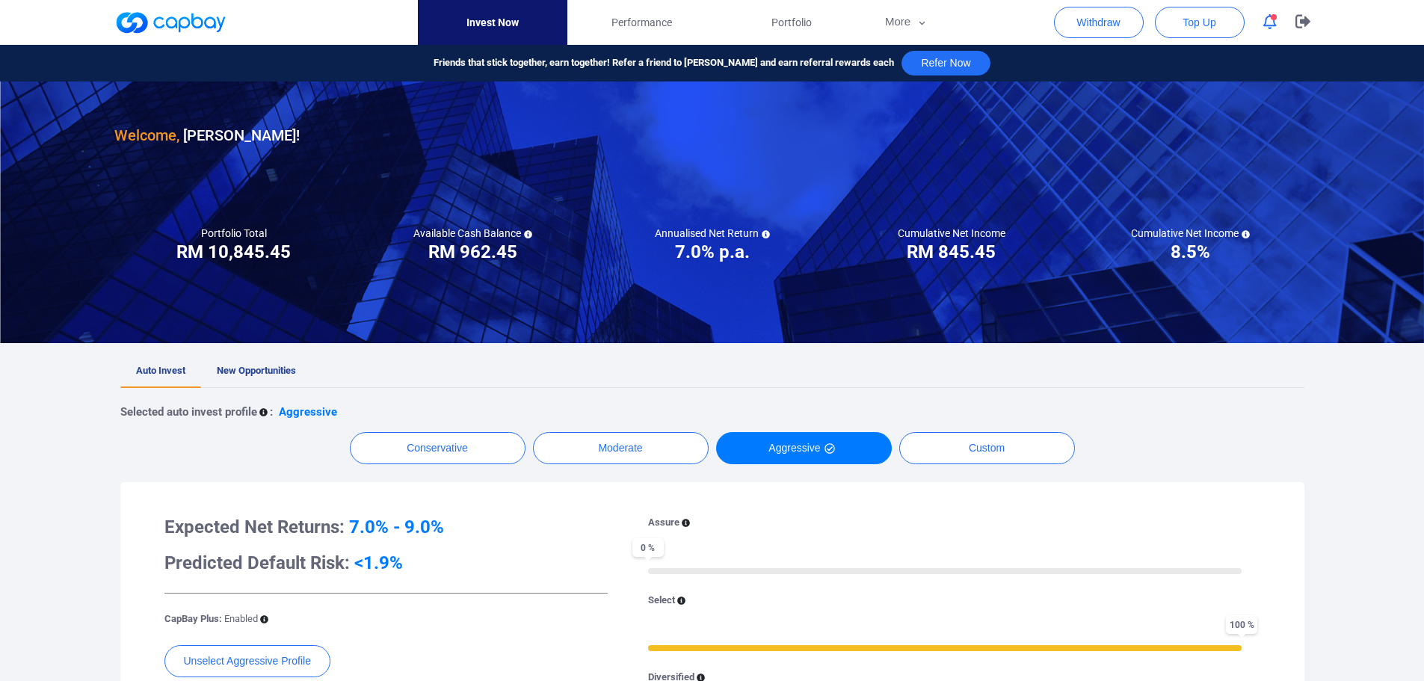
click at [164, 372] on span "Auto Invest" at bounding box center [160, 370] width 49 height 11
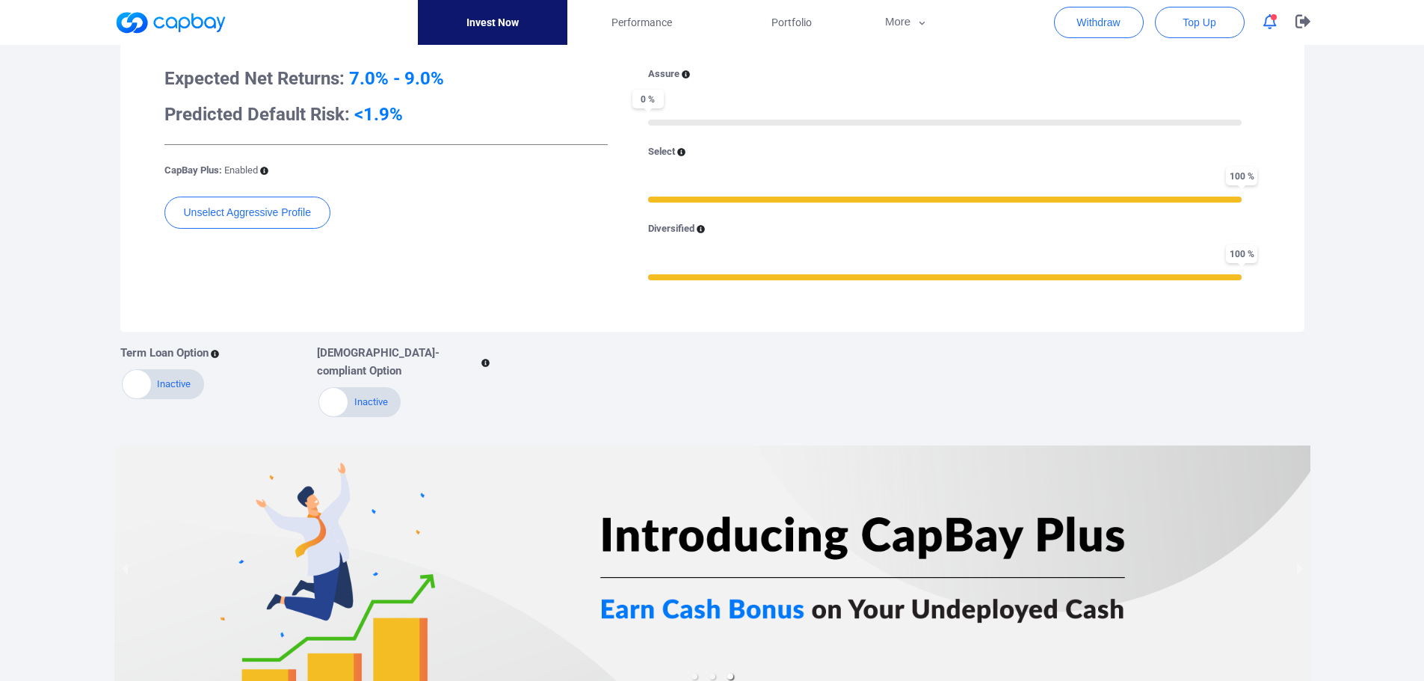
scroll to position [149, 0]
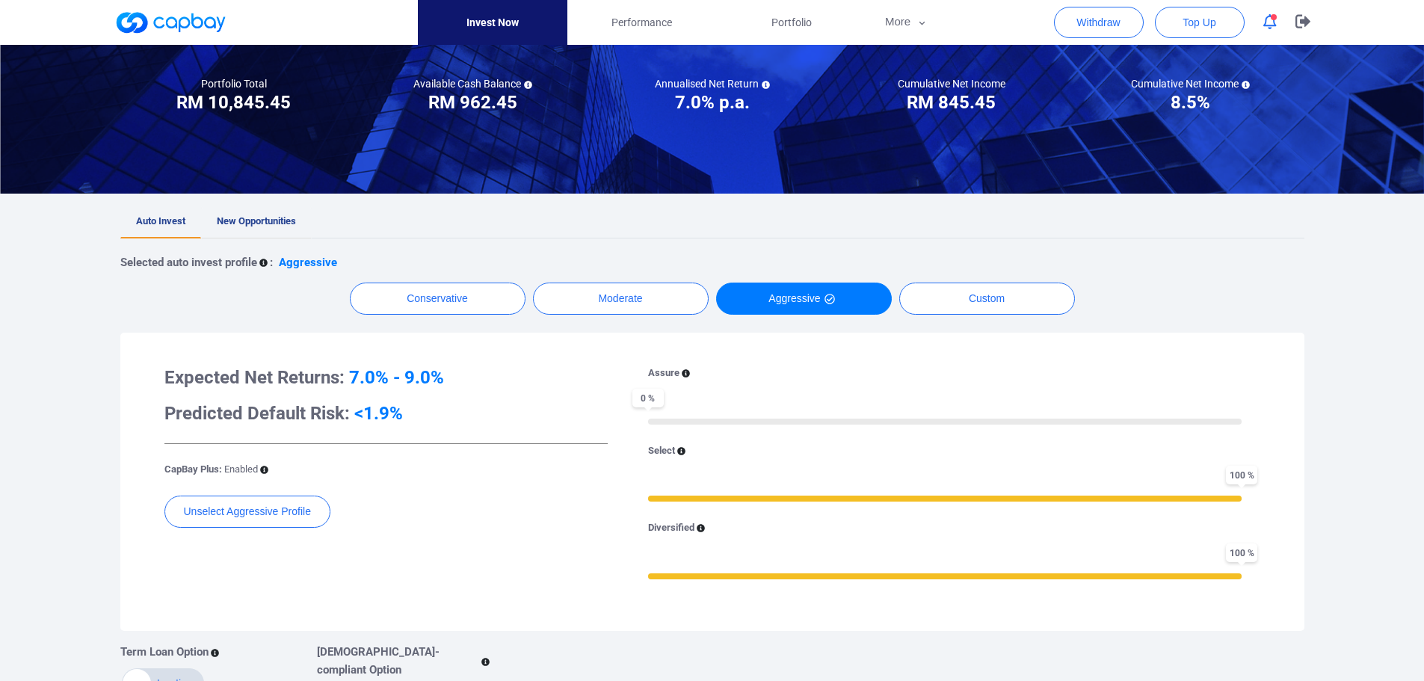
click at [259, 210] on link "New Opportunities" at bounding box center [256, 222] width 111 height 33
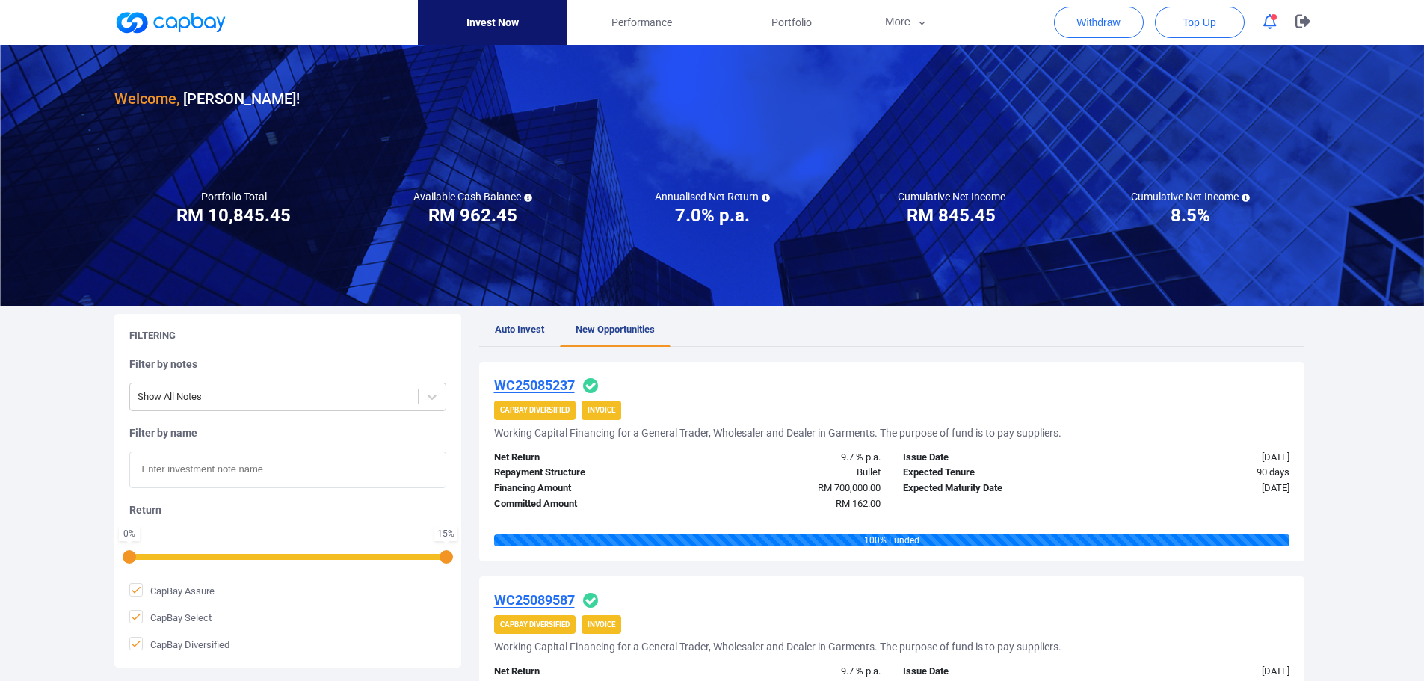
click at [502, 23] on link "Invest Now" at bounding box center [492, 22] width 149 height 45
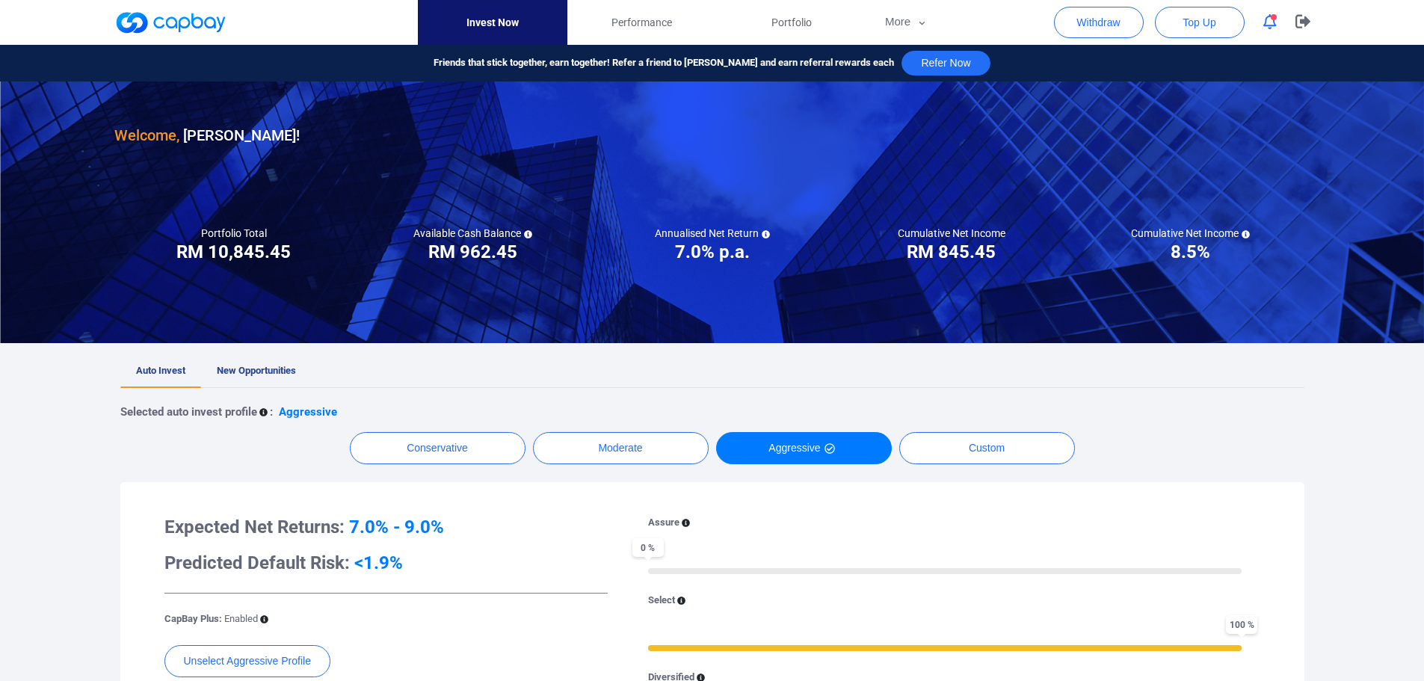
click at [179, 21] on link at bounding box center [170, 22] width 112 height 24
click at [166, 367] on span "Auto Invest" at bounding box center [160, 370] width 49 height 11
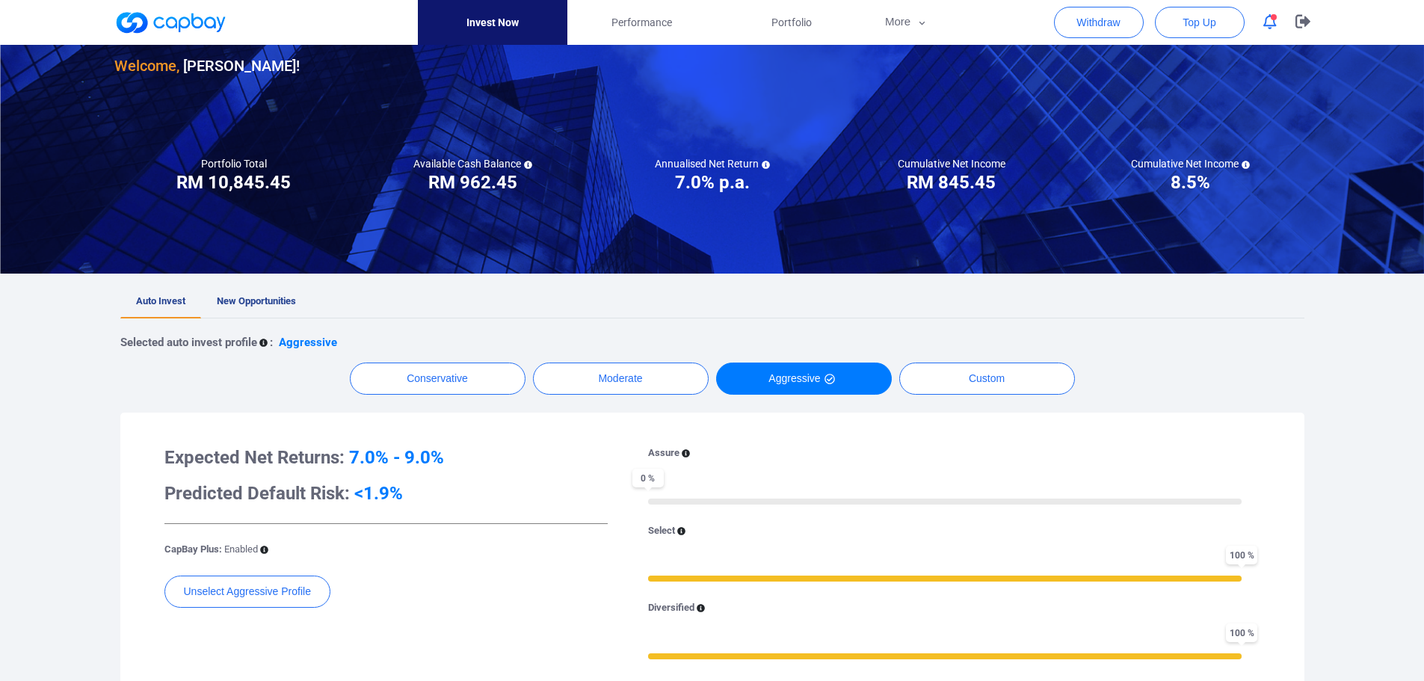
scroll to position [149, 0]
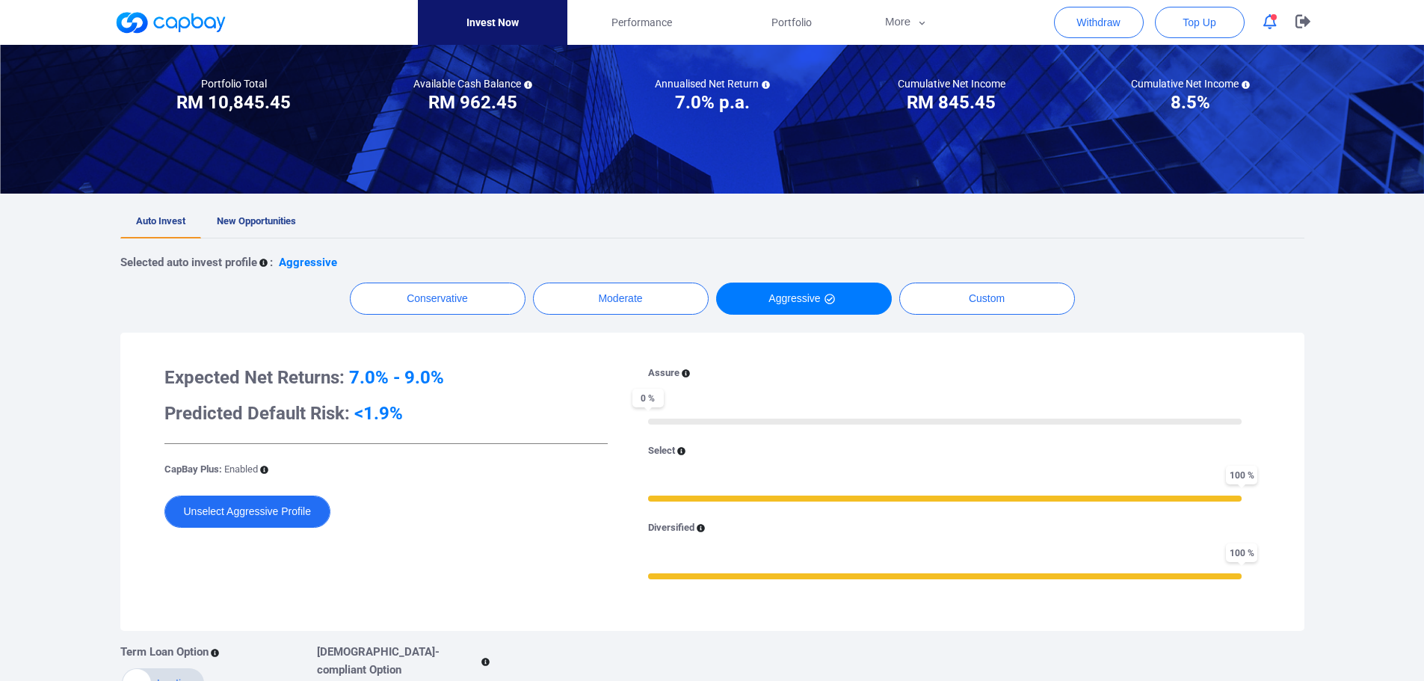
click at [308, 503] on button "Unselect Aggressive Profile" at bounding box center [247, 512] width 166 height 32
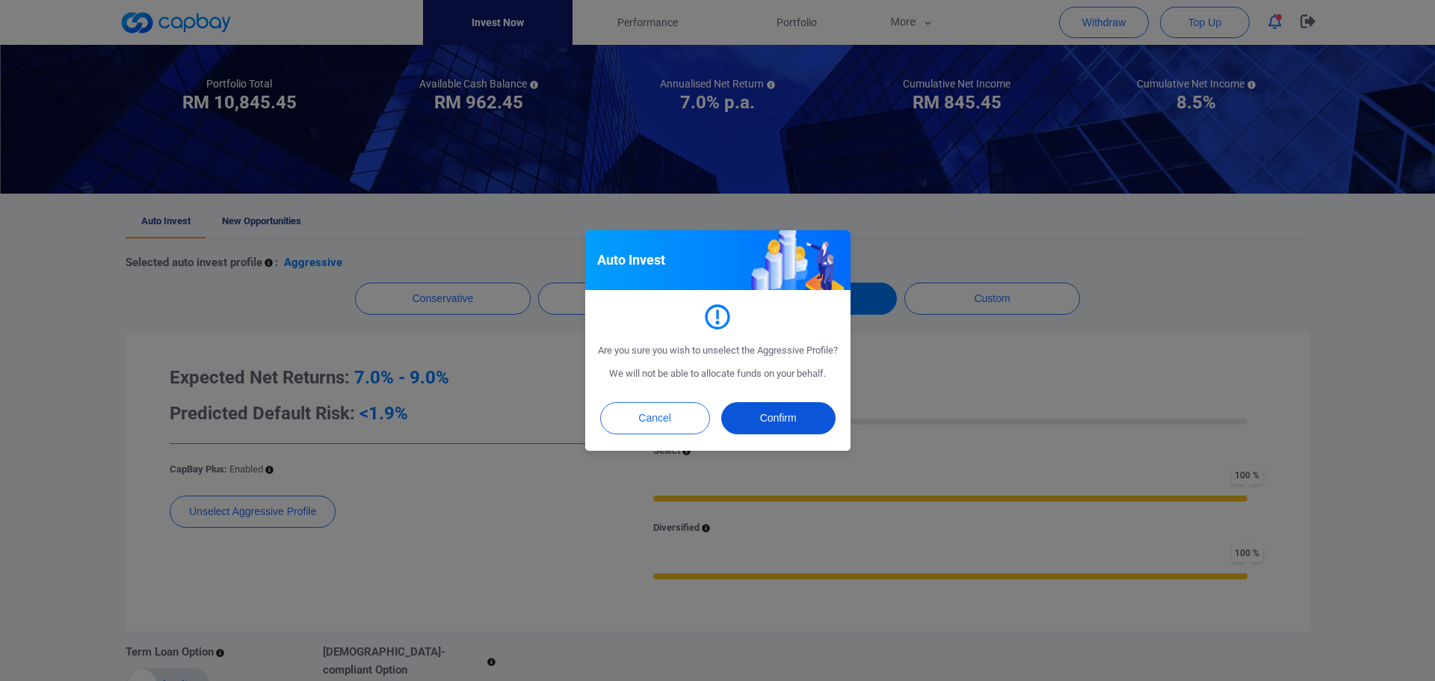
click at [781, 434] on button "Confirm" at bounding box center [778, 418] width 114 height 32
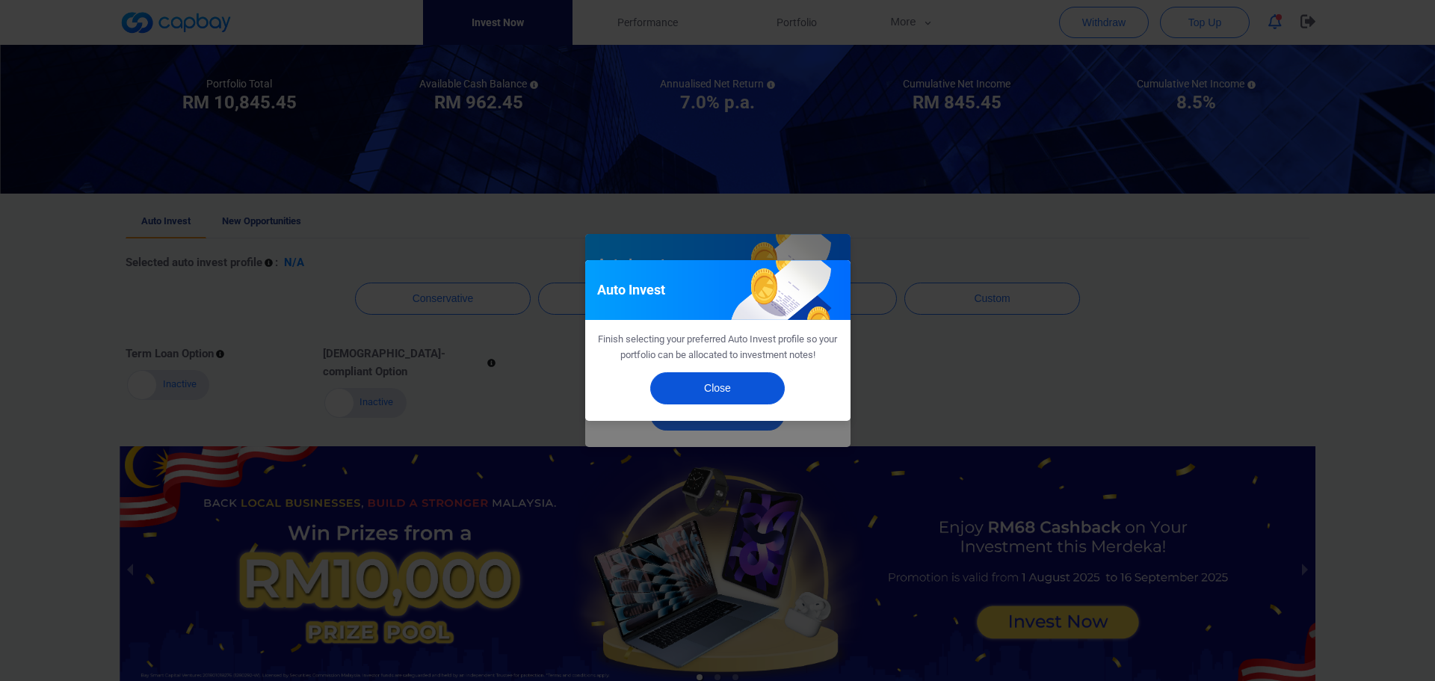
click at [696, 391] on button "Close" at bounding box center [717, 388] width 135 height 32
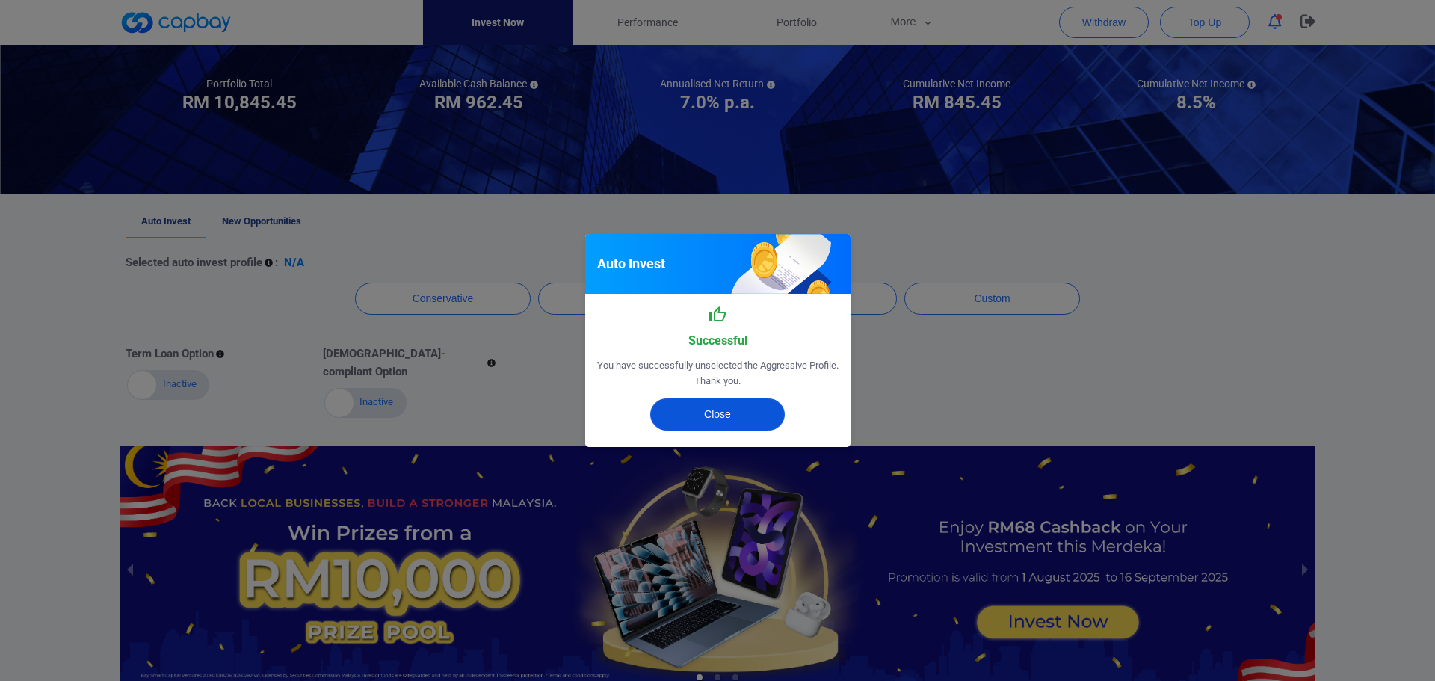
click at [696, 422] on button "Close" at bounding box center [717, 414] width 135 height 32
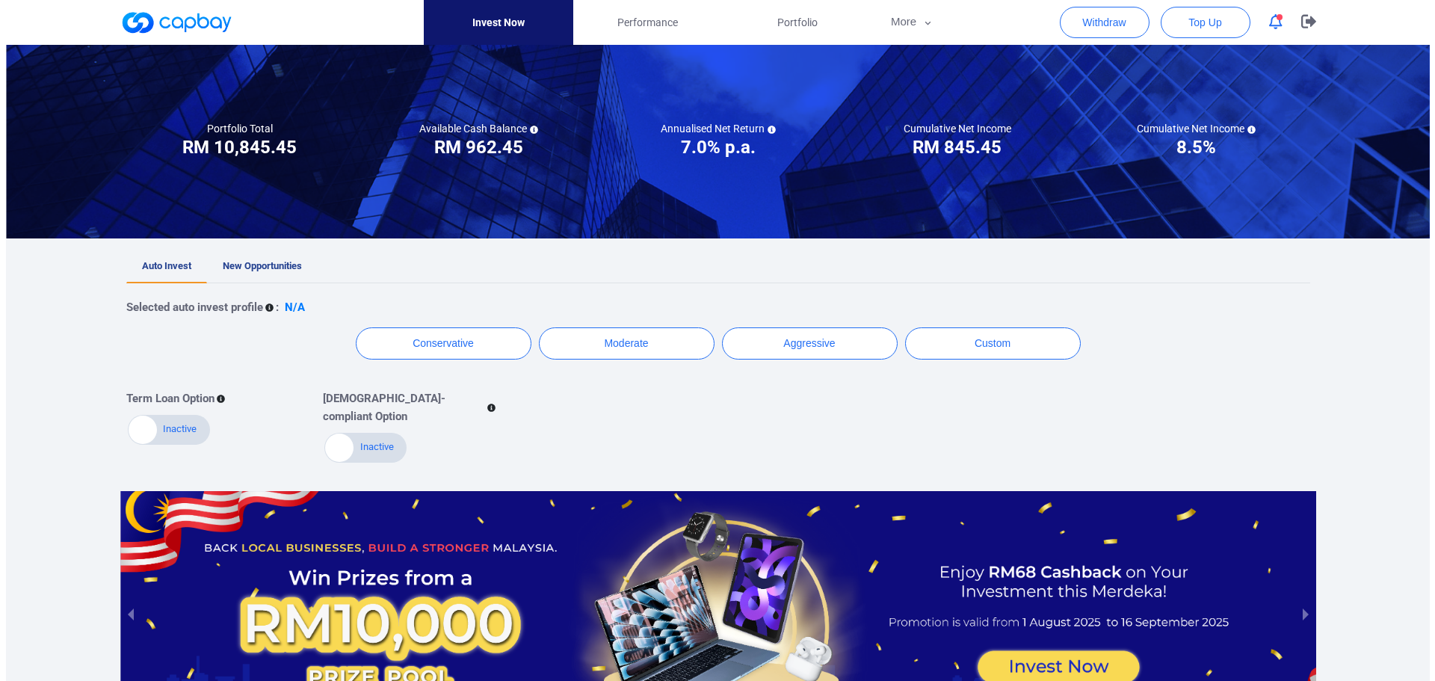
scroll to position [0, 0]
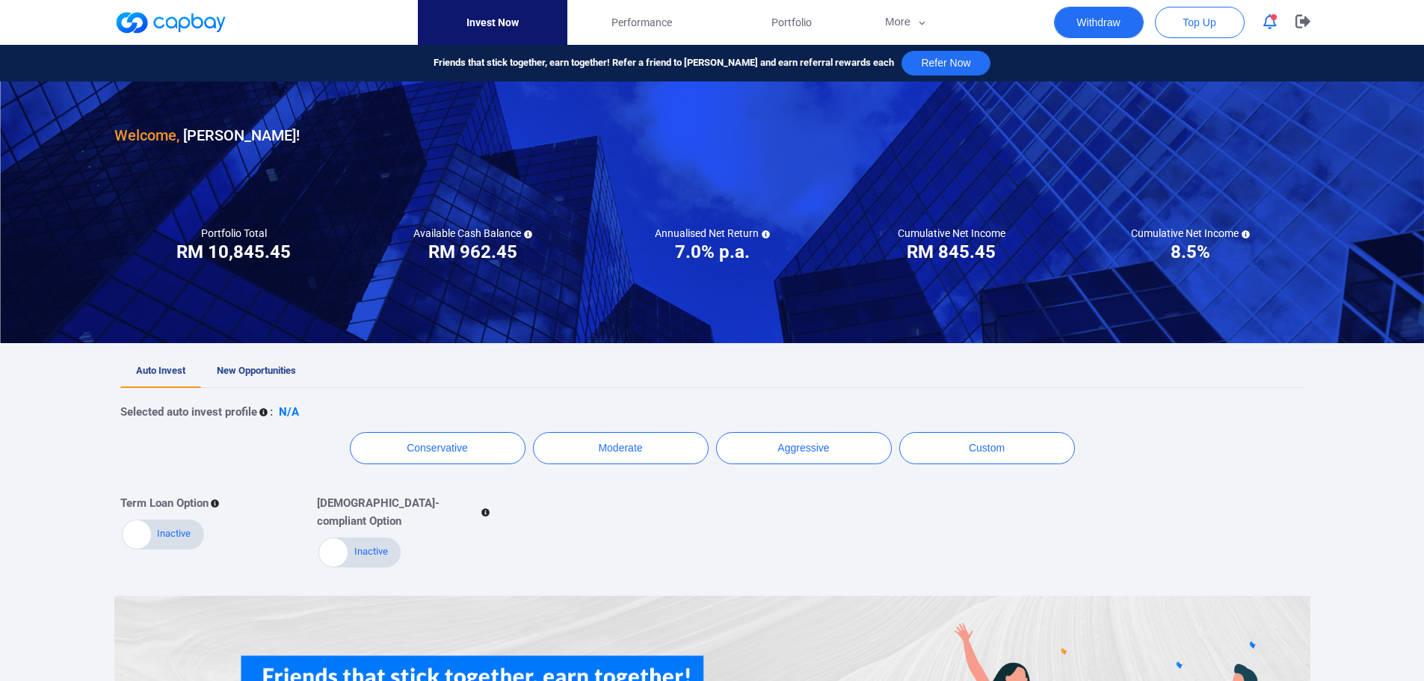
click at [1102, 31] on button "Withdraw" at bounding box center [1099, 22] width 90 height 31
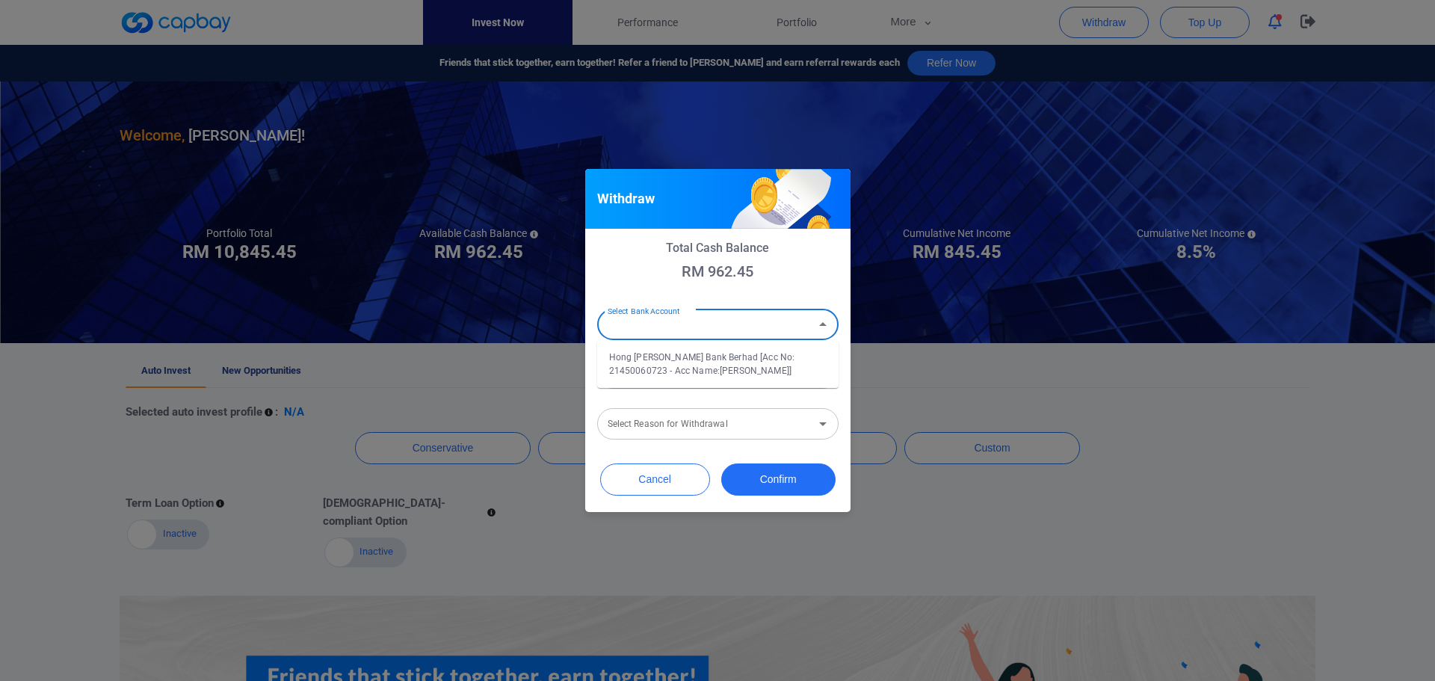
click at [745, 323] on input "Select Bank Account" at bounding box center [706, 325] width 208 height 28
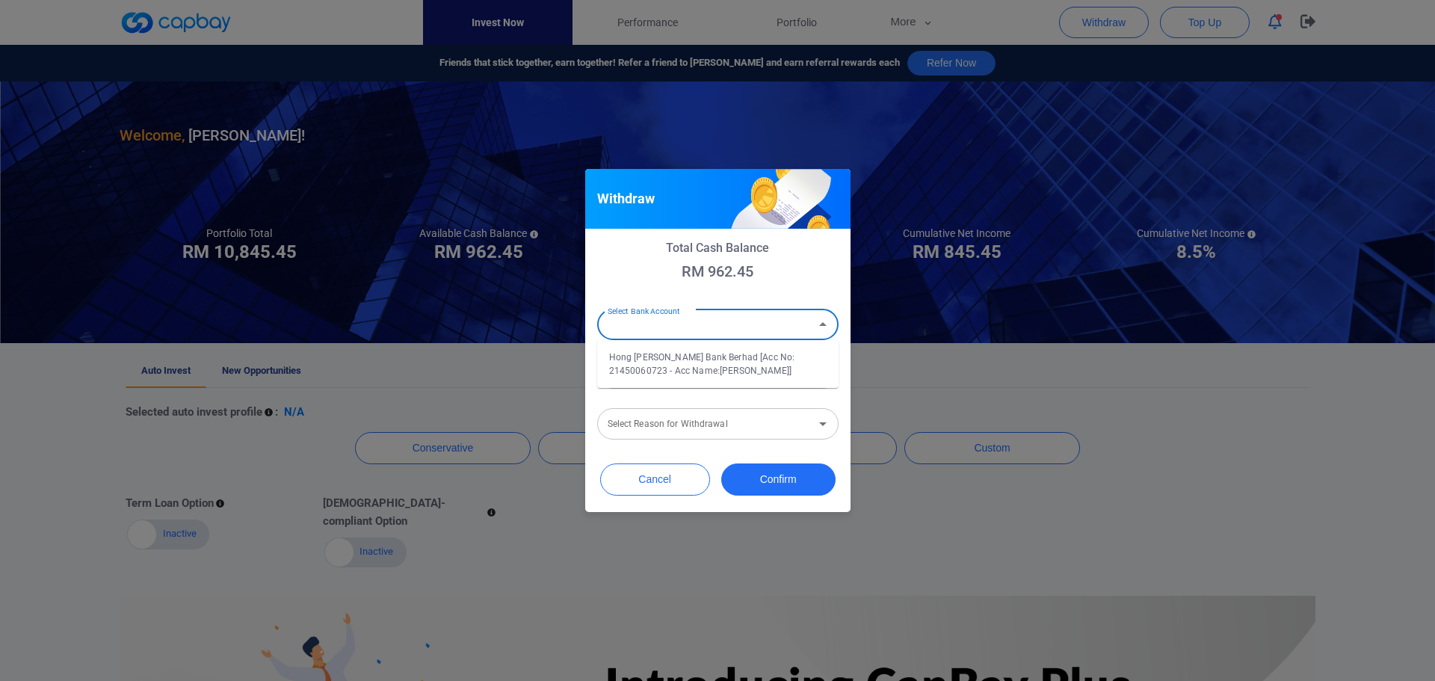
click at [737, 366] on li "Hong Leong Bank Berhad [Acc No: 21450060723 - Acc Name:YONG CHUN KIT]" at bounding box center [717, 364] width 241 height 36
type input "Hong Leong Bank Berhad [Acc No: 21450060723 - Acc Name:YONG CHUN KIT]"
click at [737, 368] on input "Amount (RM)" at bounding box center [717, 372] width 241 height 31
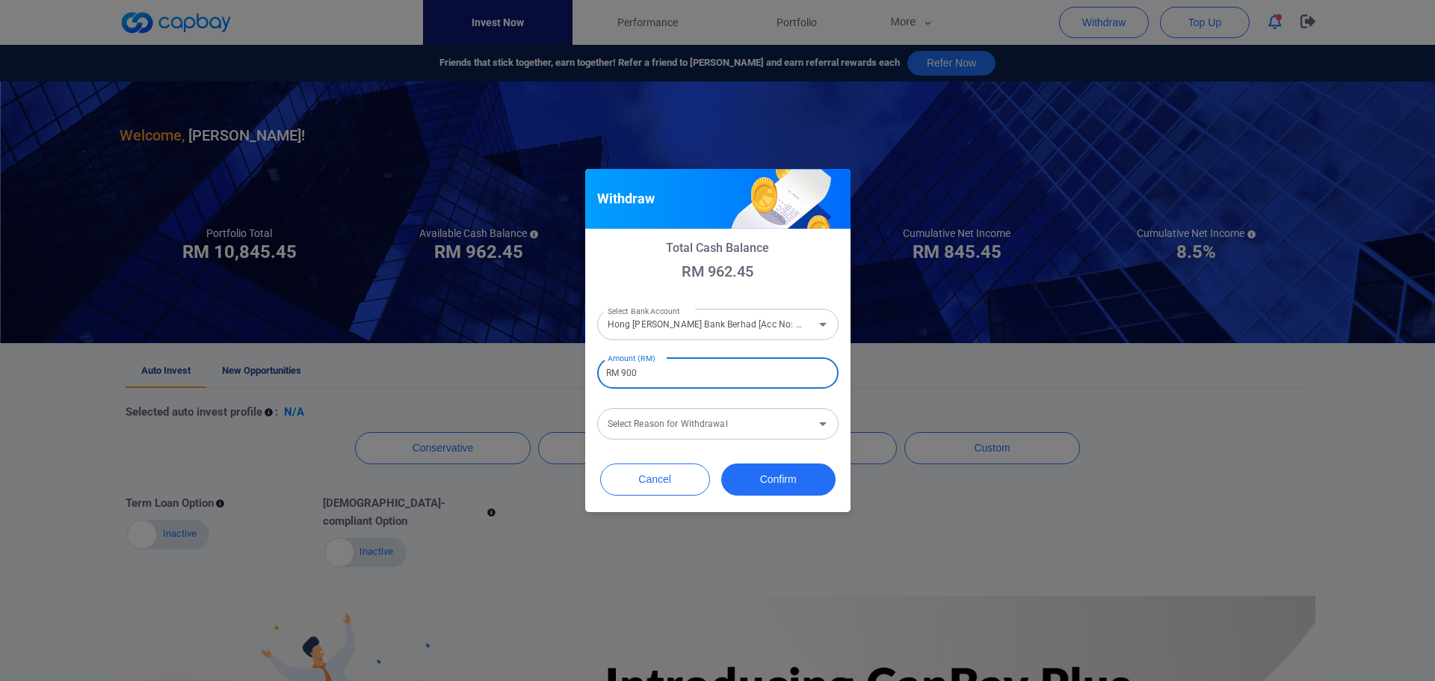
type input "RM 900"
click at [759, 415] on input "Select Reason for Withdrawal" at bounding box center [706, 424] width 208 height 28
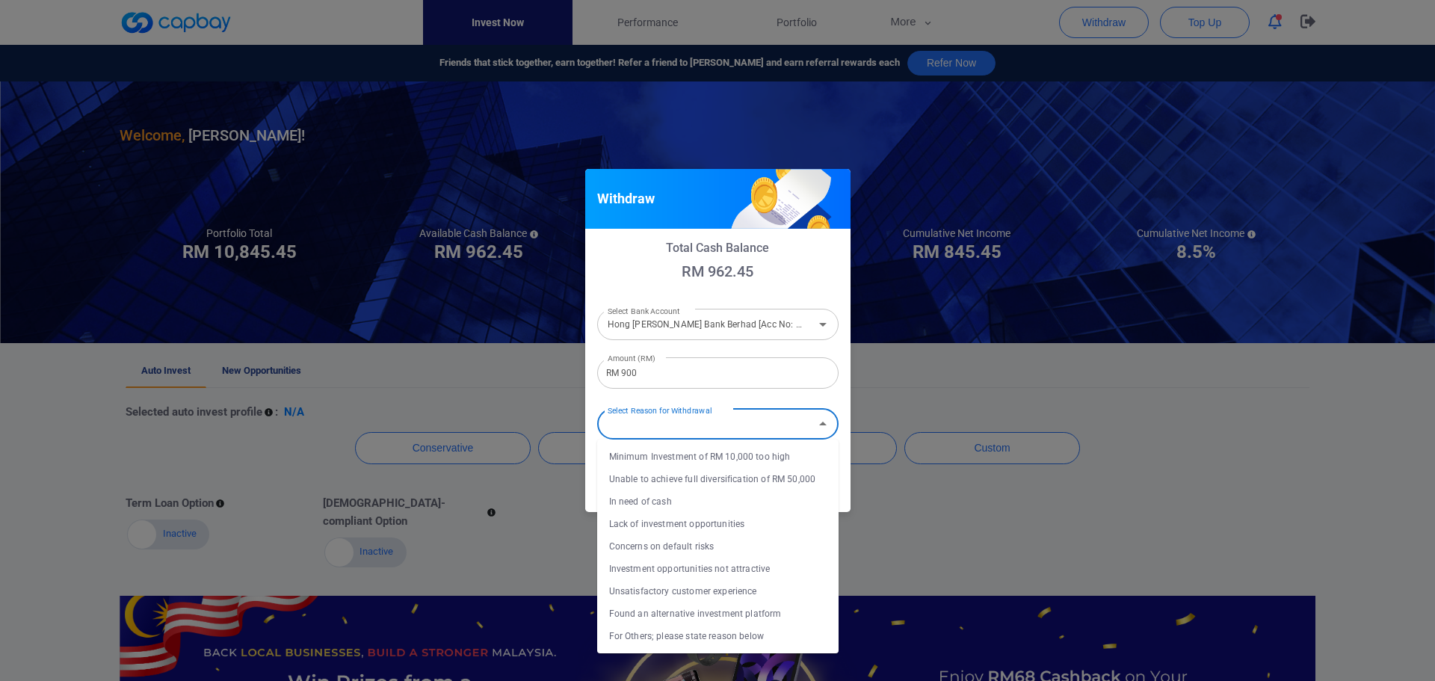
click at [753, 505] on li "In need of cash" at bounding box center [717, 501] width 241 height 22
type input "In need of cash"
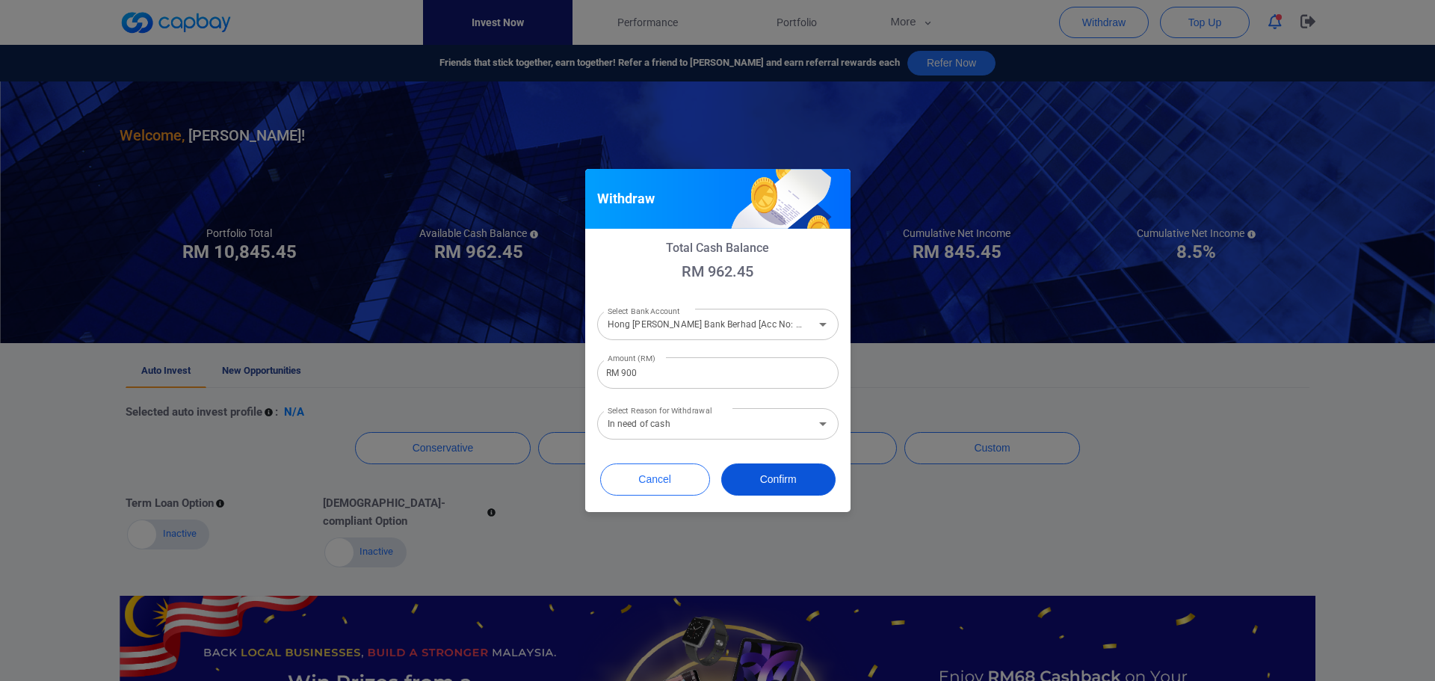
click at [764, 484] on button "Confirm" at bounding box center [778, 479] width 114 height 32
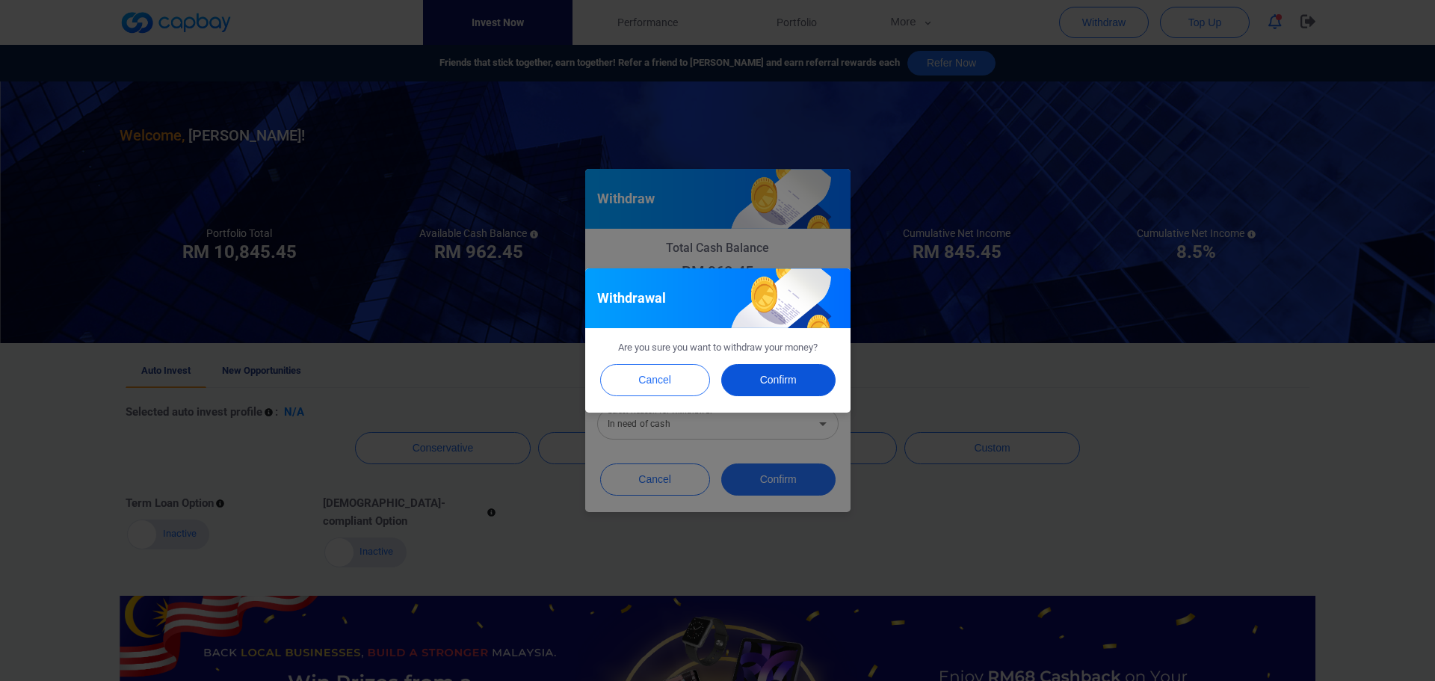
click at [756, 380] on button "Confirm" at bounding box center [778, 380] width 114 height 32
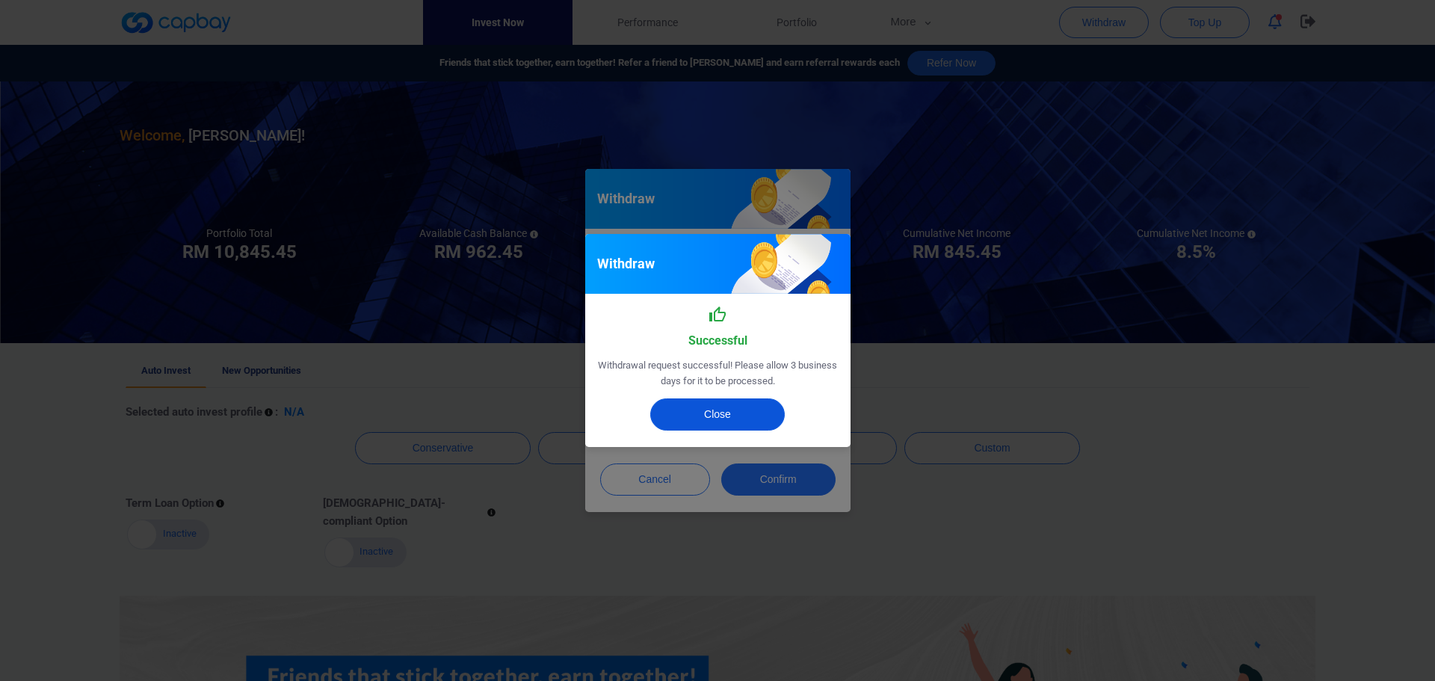
click at [747, 408] on button "Close" at bounding box center [717, 414] width 135 height 32
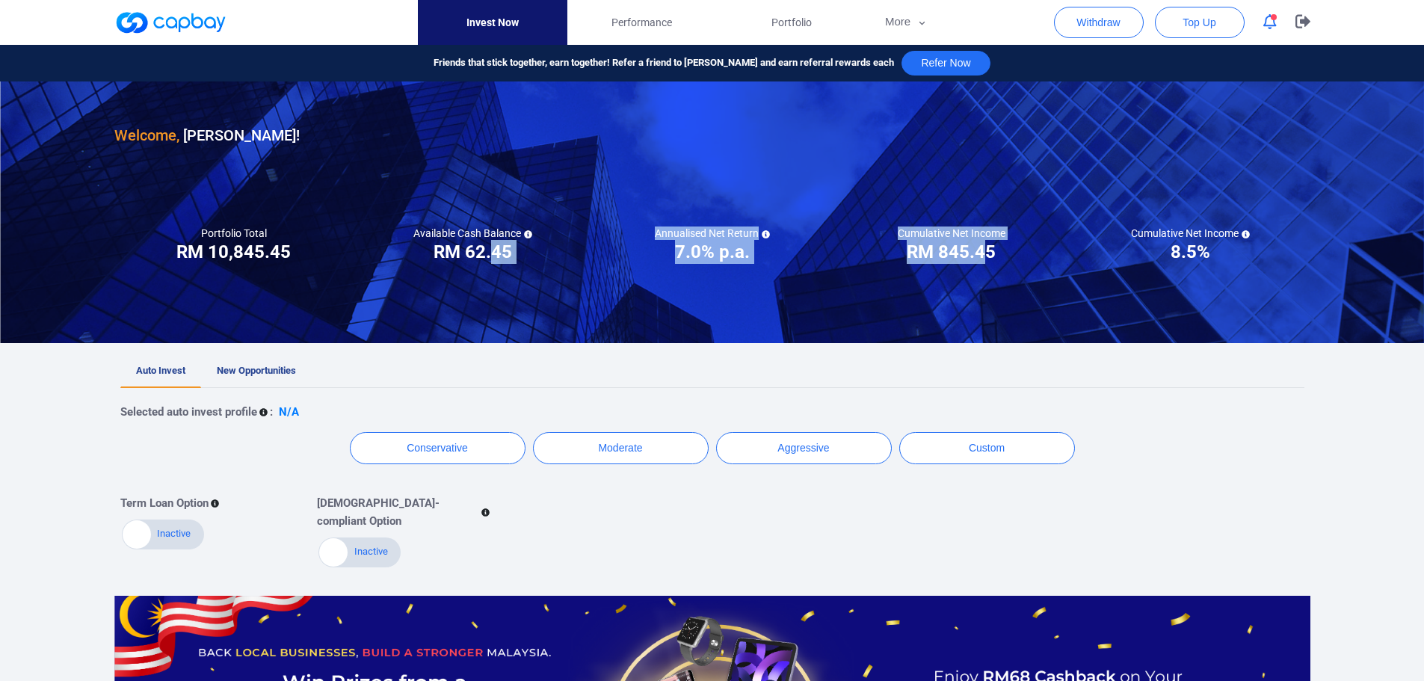
drag, startPoint x: 986, startPoint y: 253, endPoint x: 490, endPoint y: 258, distance: 496.3
click at [490, 258] on div "Portfolio Total Portfolio Total RM ***** RM 10,845.45 Available Cash Balance RM…" at bounding box center [712, 244] width 1196 height 37
